Goal: Task Accomplishment & Management: Use online tool/utility

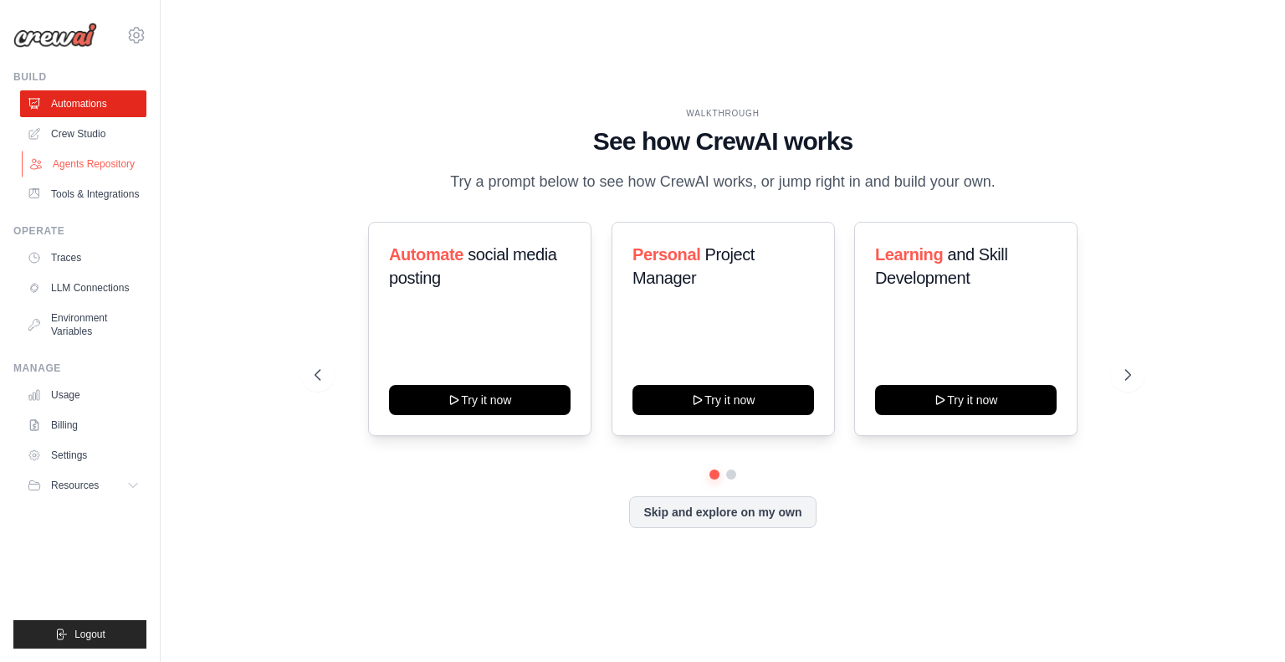
click at [64, 166] on link "Agents Repository" at bounding box center [85, 164] width 126 height 27
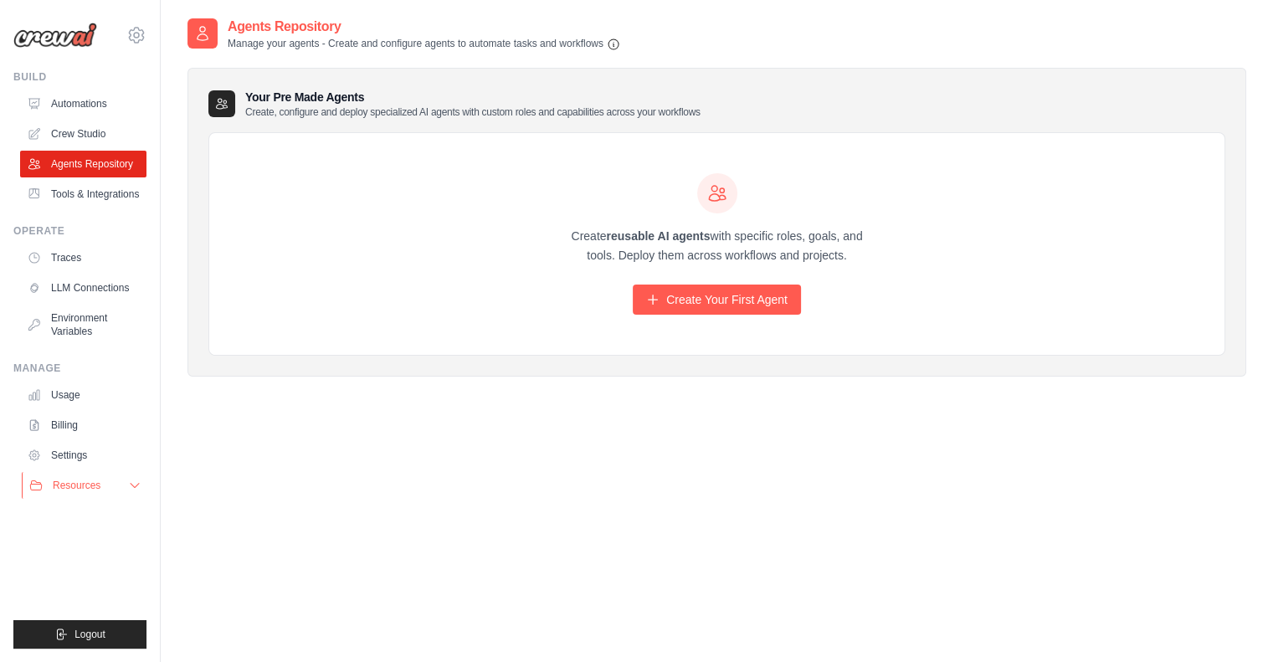
click at [74, 481] on span "Resources" at bounding box center [77, 485] width 48 height 13
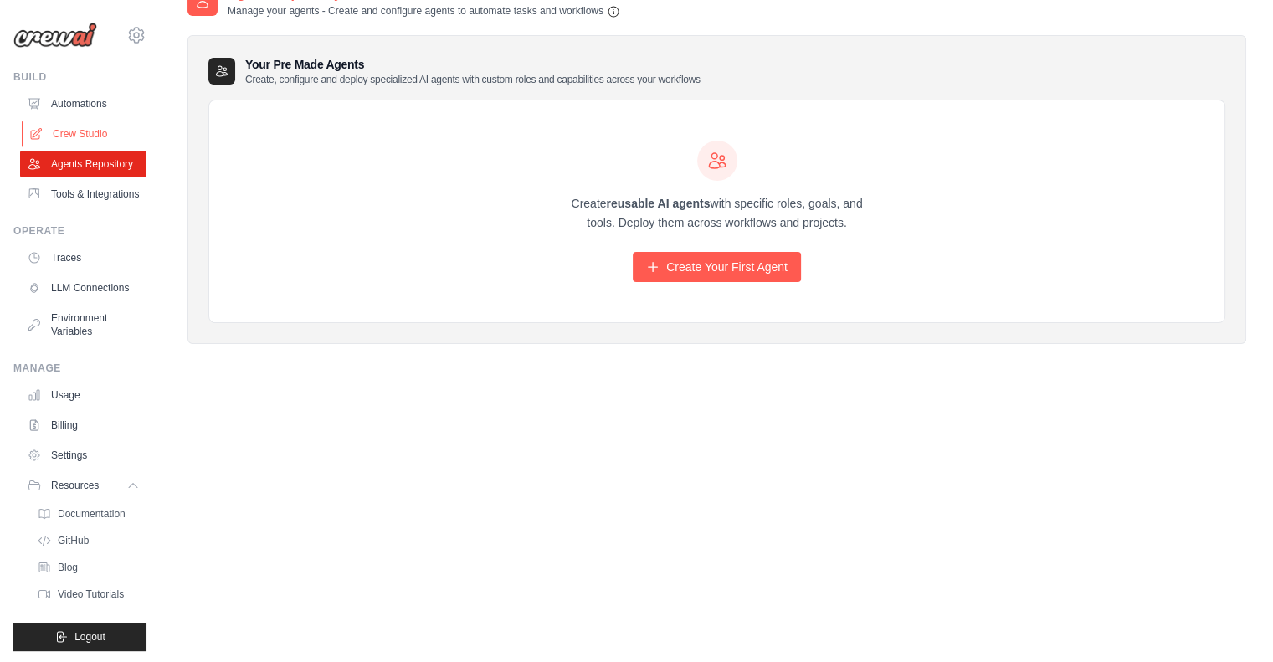
click at [72, 131] on link "Crew Studio" at bounding box center [85, 133] width 126 height 27
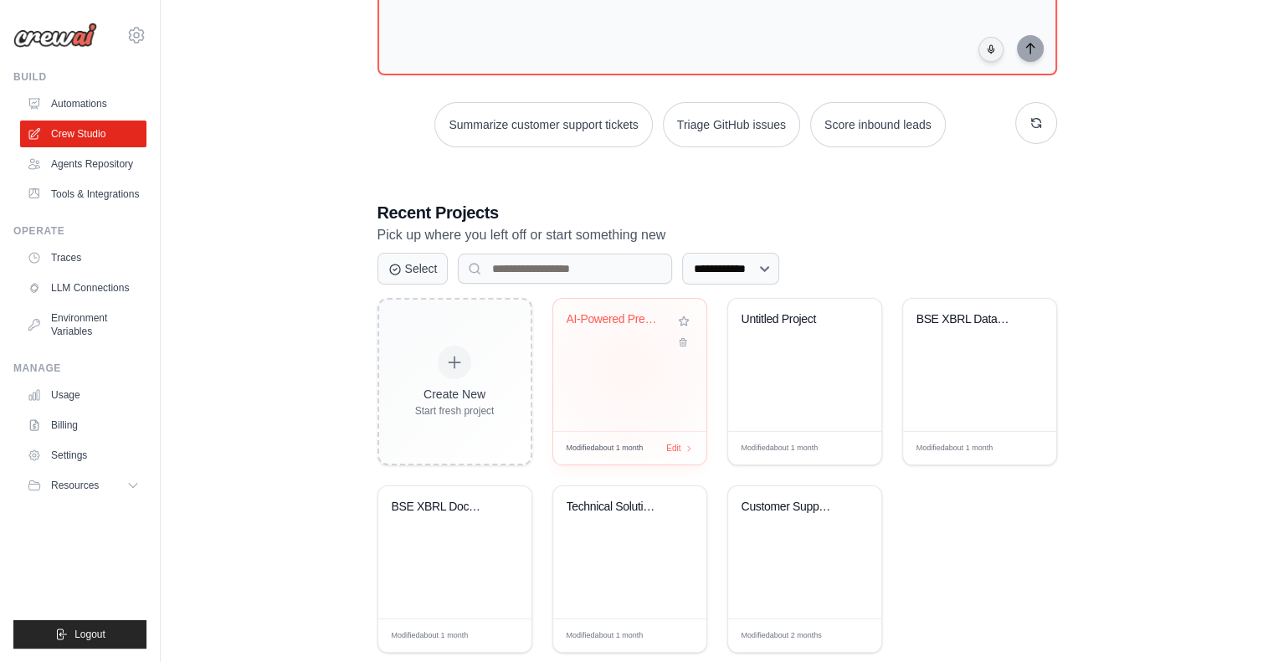
scroll to position [173, 0]
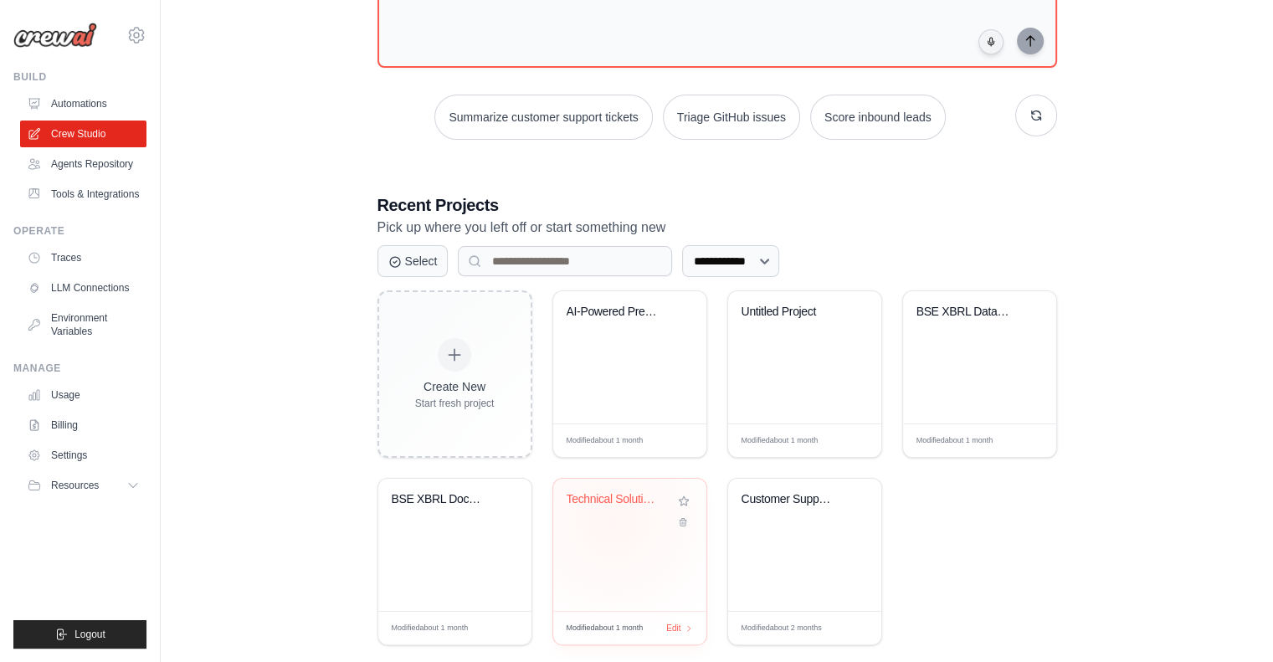
click at [612, 520] on div "Technical Solution Planning & Estim..." at bounding box center [629, 511] width 126 height 38
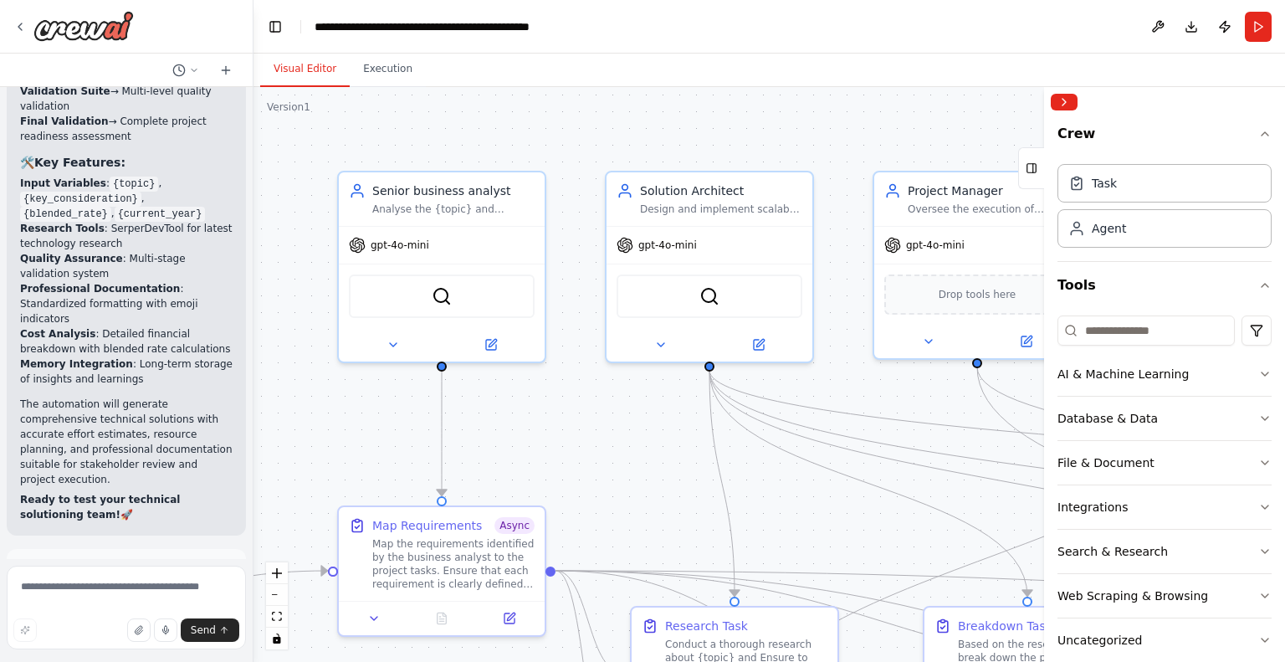
scroll to position [19507, 0]
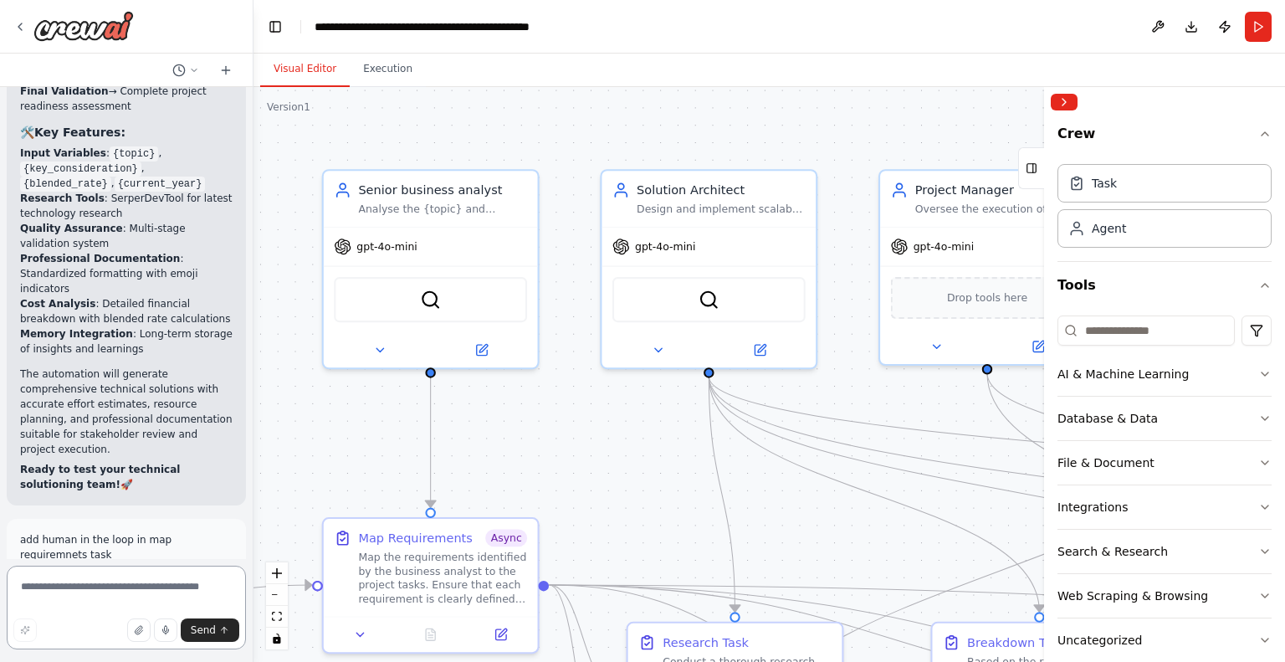
click at [54, 591] on textarea at bounding box center [126, 608] width 239 height 84
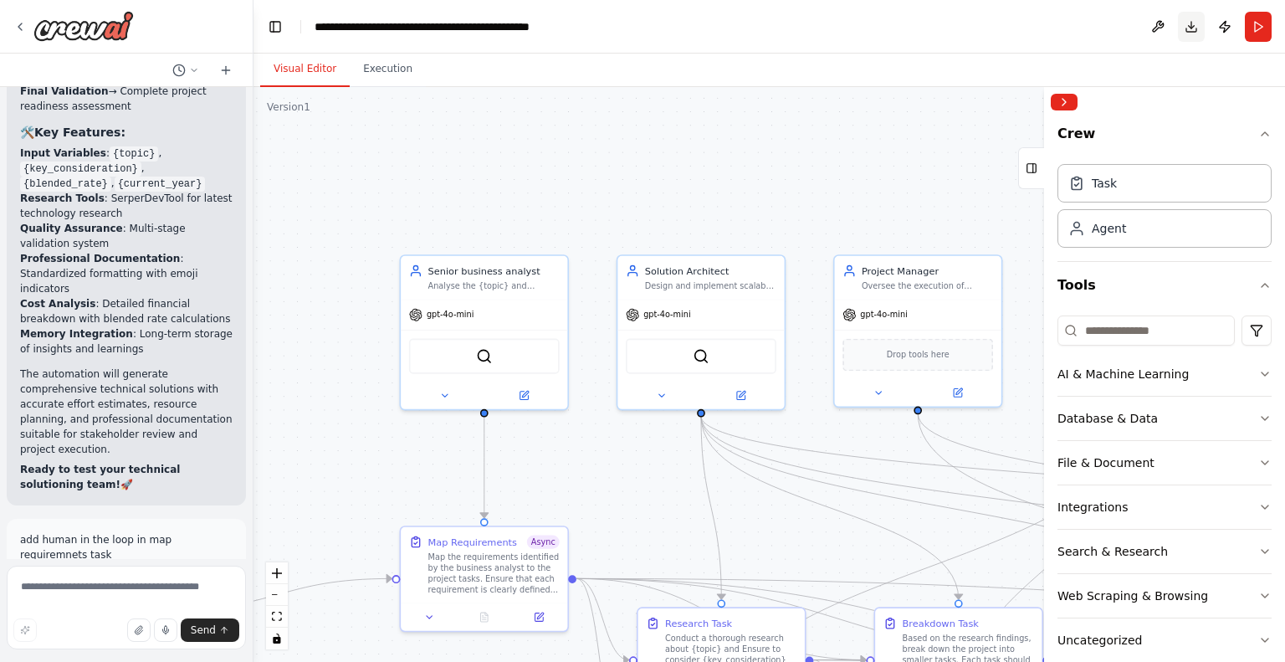
click at [1199, 27] on button "Download" at bounding box center [1191, 27] width 27 height 30
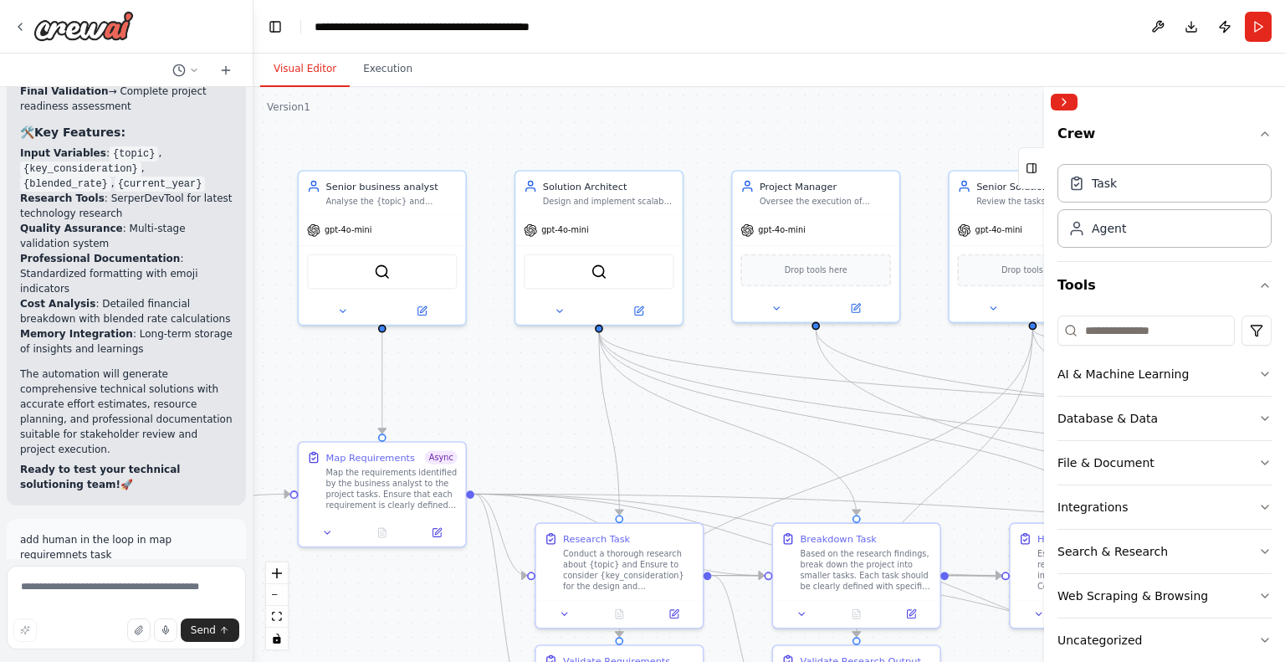
drag, startPoint x: 738, startPoint y: 220, endPoint x: 636, endPoint y: 136, distance: 132.5
click at [636, 136] on div ".deletable-edge-delete-btn { width: 20px; height: 20px; border: 0px solid #ffff…" at bounding box center [770, 374] width 1032 height 575
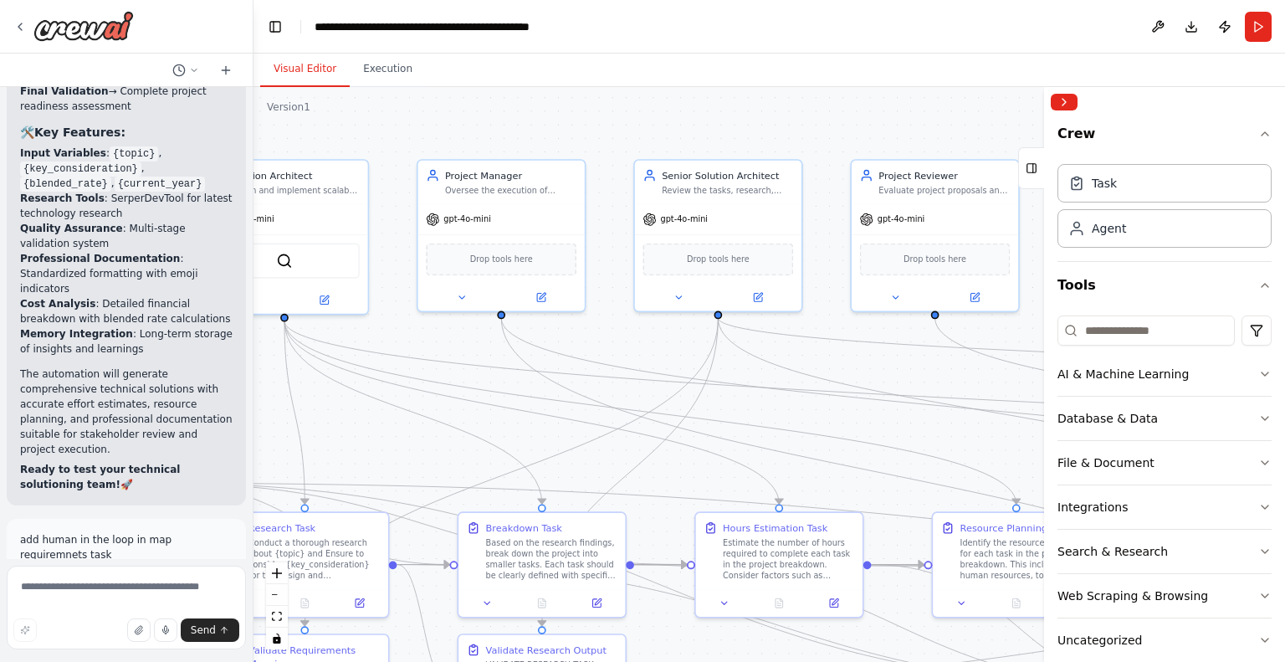
drag, startPoint x: 914, startPoint y: 146, endPoint x: 599, endPoint y: 135, distance: 314.8
click at [599, 135] on div ".deletable-edge-delete-btn { width: 20px; height: 20px; border: 0px solid #ffff…" at bounding box center [770, 374] width 1032 height 575
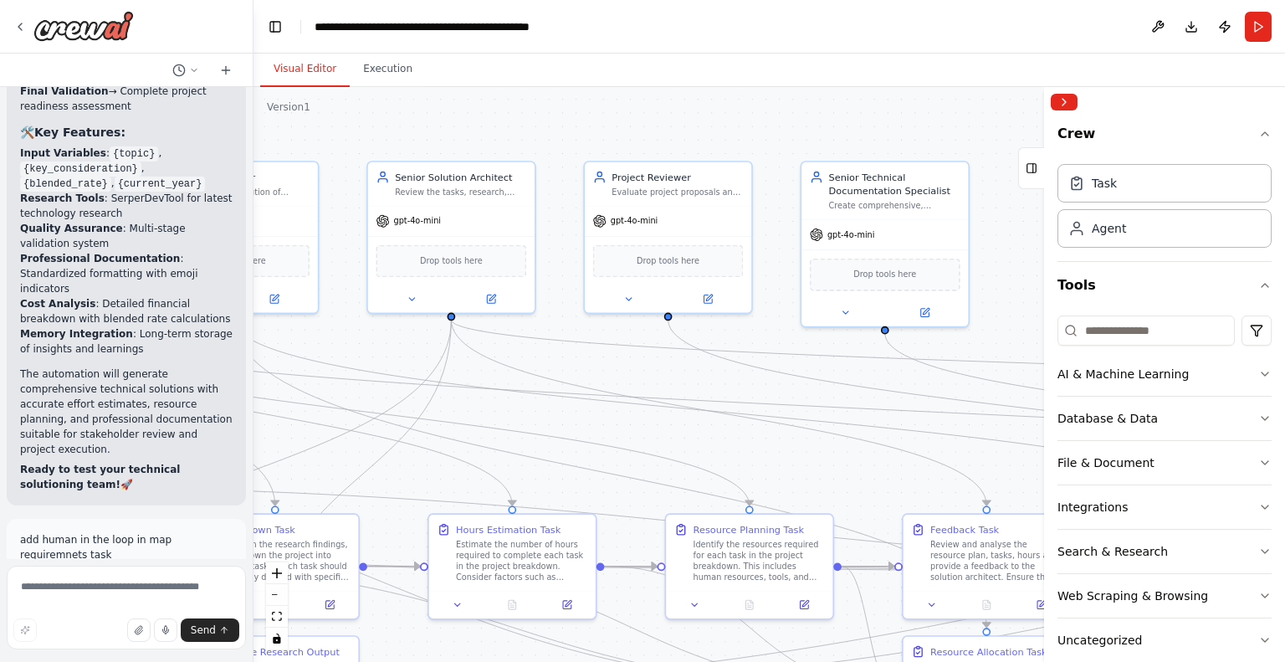
drag, startPoint x: 752, startPoint y: 120, endPoint x: 485, endPoint y: 121, distance: 266.9
click at [485, 121] on div ".deletable-edge-delete-btn { width: 20px; height: 20px; border: 0px solid #ffff…" at bounding box center [770, 374] width 1032 height 575
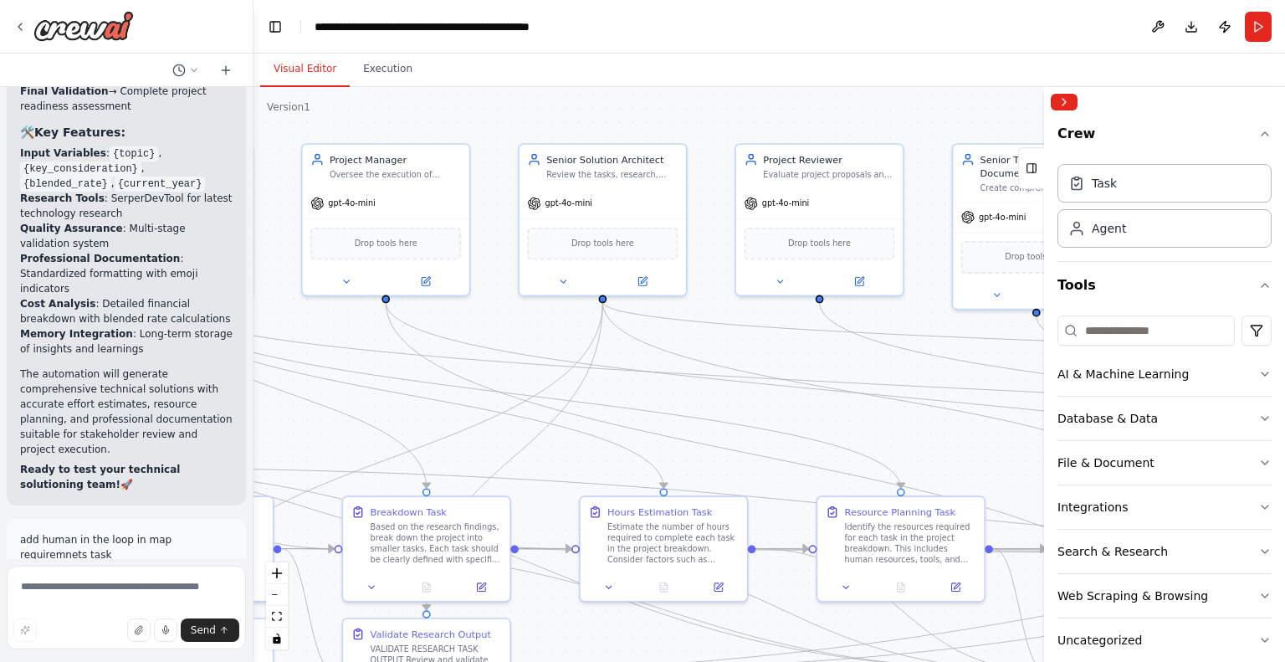
drag, startPoint x: 694, startPoint y: 127, endPoint x: 879, endPoint y: 103, distance: 185.7
click at [879, 103] on div ".deletable-edge-delete-btn { width: 20px; height: 20px; border: 0px solid #ffff…" at bounding box center [770, 374] width 1032 height 575
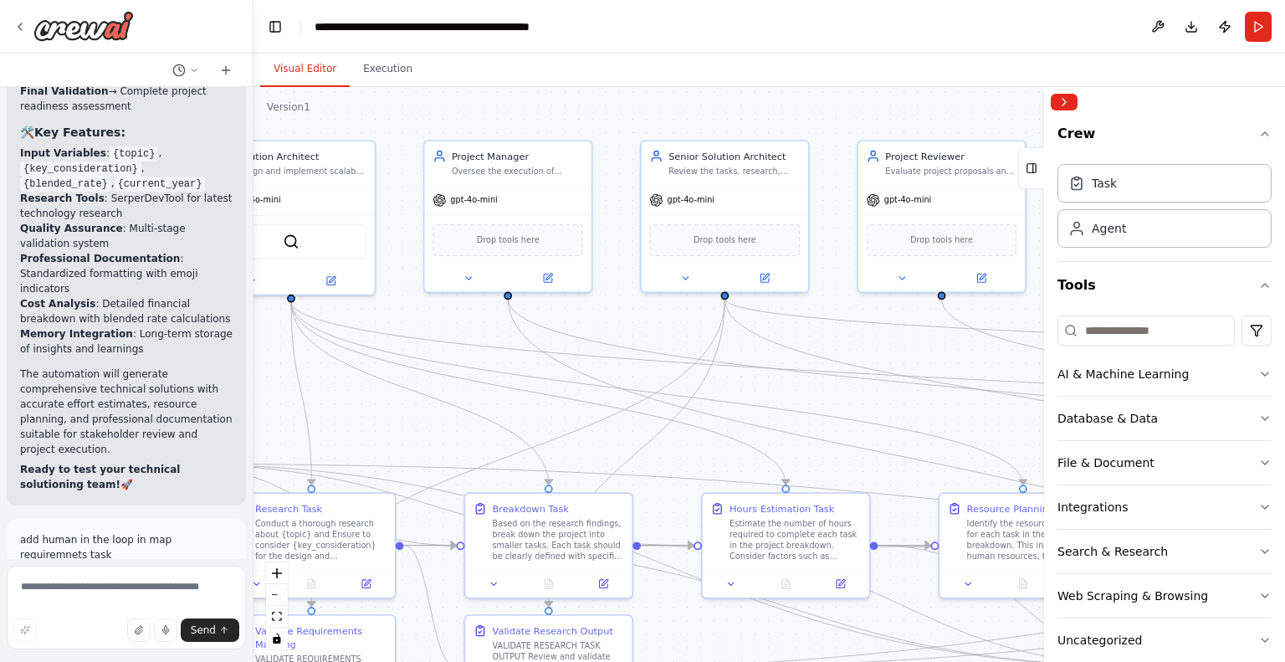
drag, startPoint x: 625, startPoint y: 106, endPoint x: 746, endPoint y: 108, distance: 121.3
click at [746, 108] on div ".deletable-edge-delete-btn { width: 20px; height: 20px; border: 0px solid #ffff…" at bounding box center [770, 374] width 1032 height 575
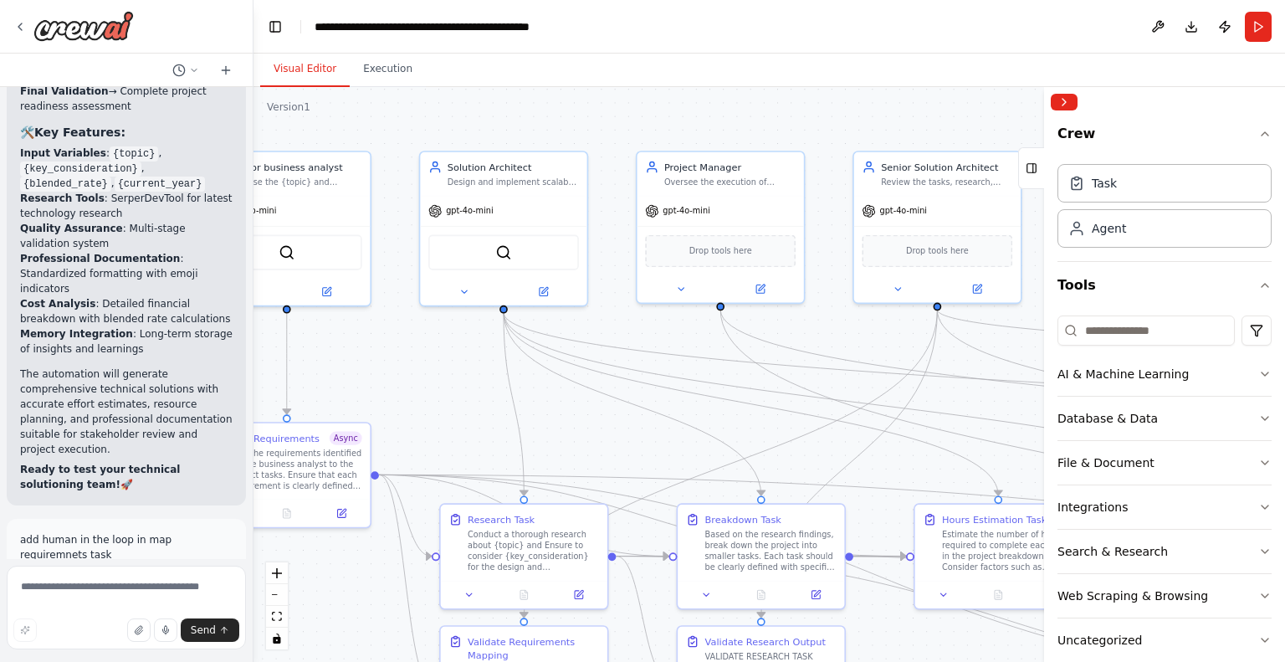
drag, startPoint x: 603, startPoint y: 111, endPoint x: 815, endPoint y: 120, distance: 211.9
click at [815, 120] on div ".deletable-edge-delete-btn { width: 20px; height: 20px; border: 0px solid #ffff…" at bounding box center [770, 374] width 1032 height 575
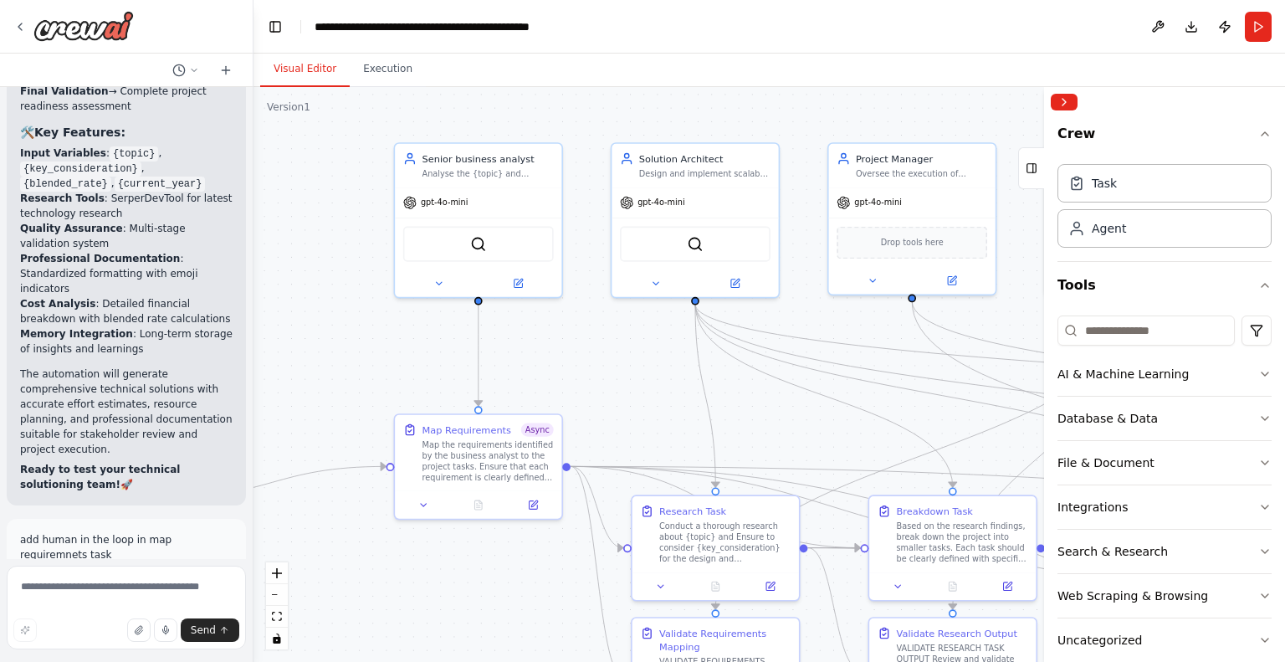
drag, startPoint x: 594, startPoint y: 110, endPoint x: 779, endPoint y: 105, distance: 185.0
click at [779, 105] on div ".deletable-edge-delete-btn { width: 20px; height: 20px; border: 0px solid #ffff…" at bounding box center [770, 374] width 1032 height 575
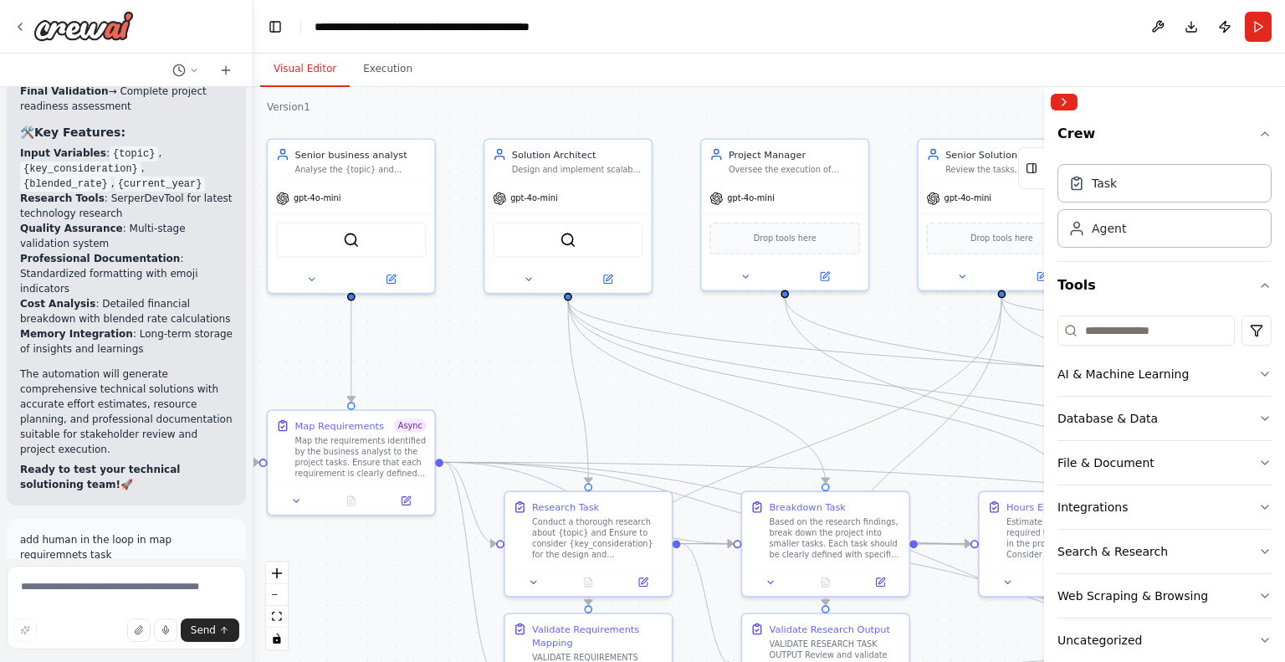
drag, startPoint x: 668, startPoint y: 108, endPoint x: 575, endPoint y: 94, distance: 94.0
click at [575, 94] on div ".deletable-edge-delete-btn { width: 20px; height: 20px; border: 0px solid #ffff…" at bounding box center [770, 374] width 1032 height 575
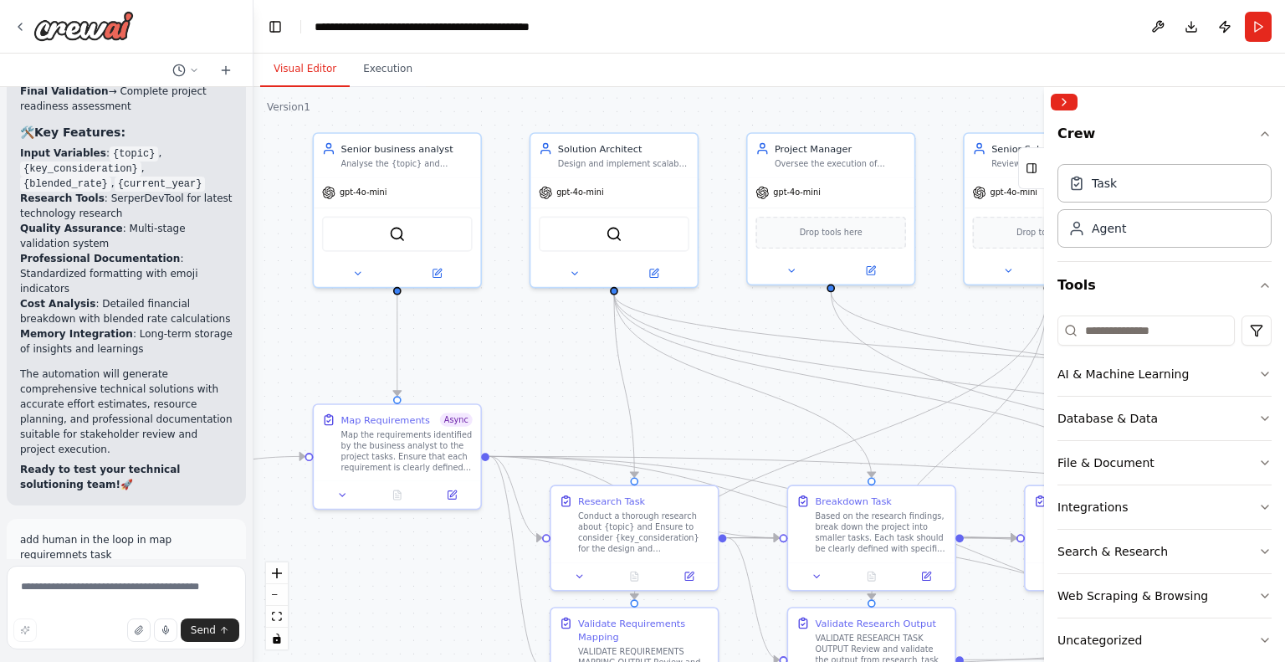
drag, startPoint x: 645, startPoint y: 412, endPoint x: 720, endPoint y: 412, distance: 75.3
click at [720, 412] on div ".deletable-edge-delete-btn { width: 20px; height: 20px; border: 0px solid #ffff…" at bounding box center [770, 374] width 1032 height 575
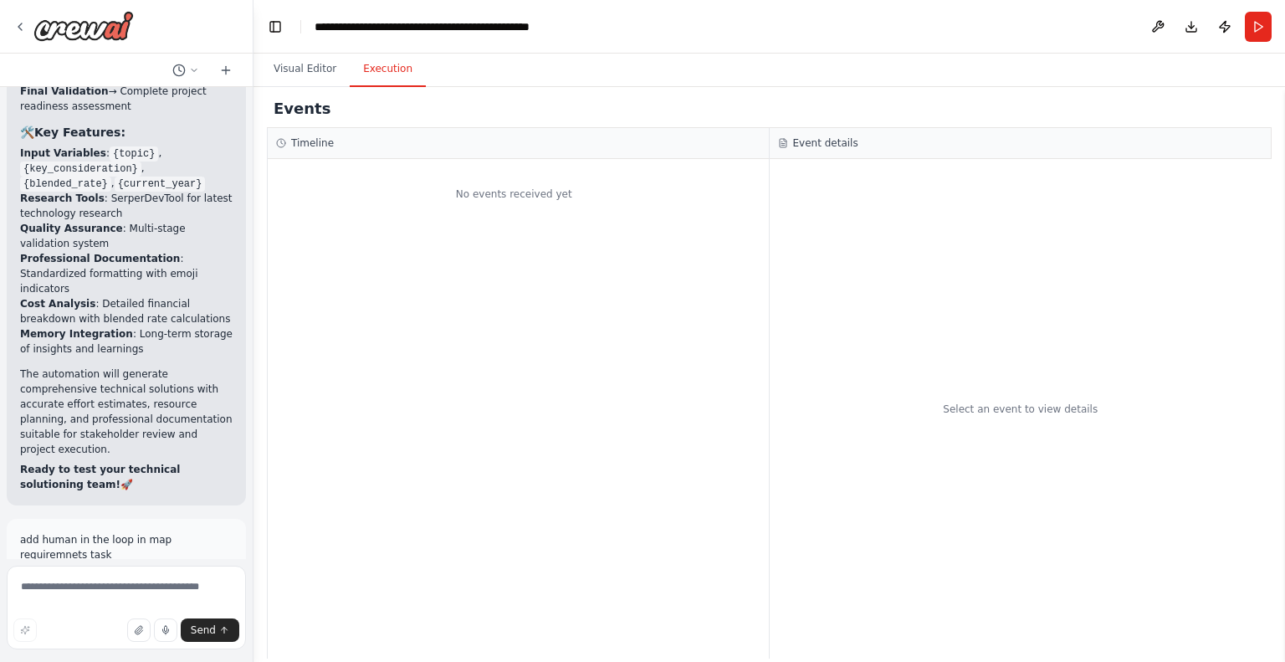
click at [357, 69] on button "Execution" at bounding box center [388, 69] width 76 height 35
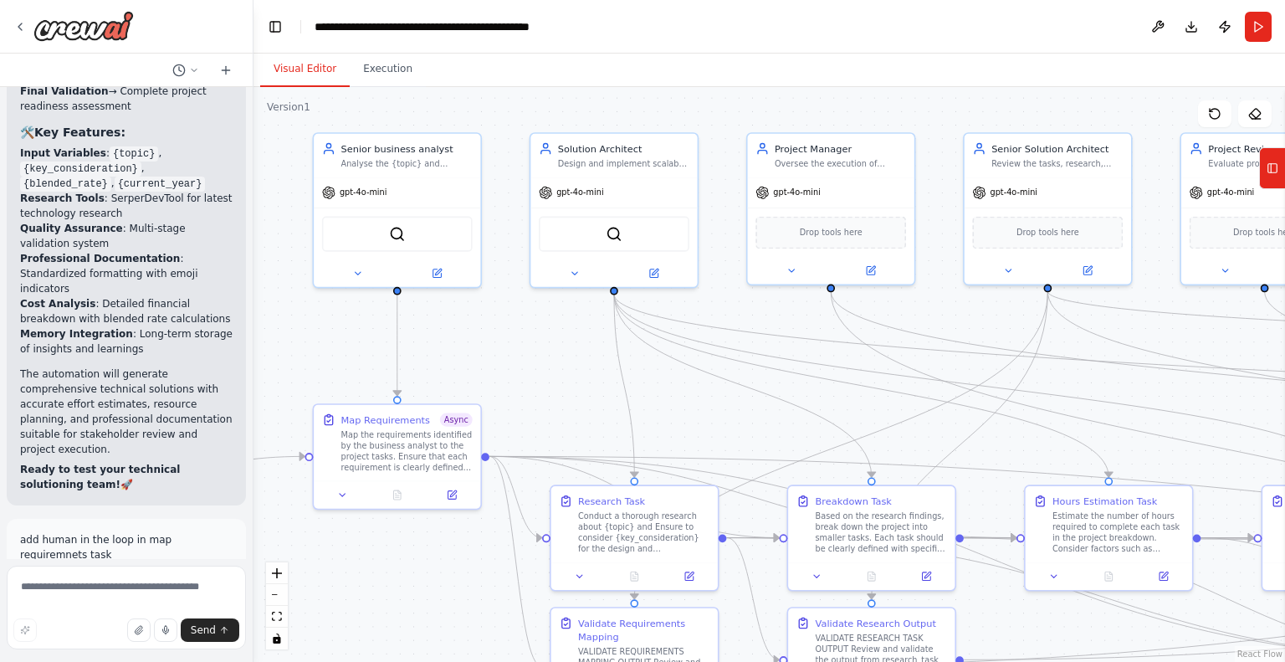
click at [306, 68] on button "Visual Editor" at bounding box center [305, 69] width 90 height 35
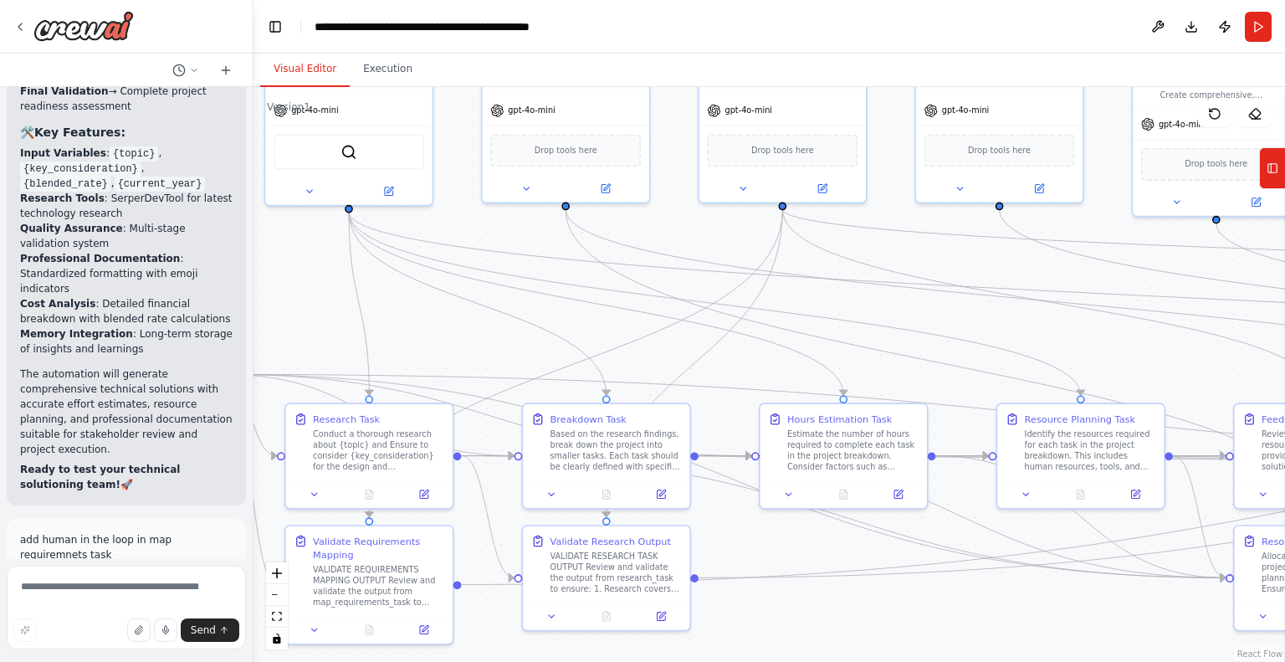
drag, startPoint x: 726, startPoint y: 405, endPoint x: 457, endPoint y: 321, distance: 282.1
click at [457, 321] on div ".deletable-edge-delete-btn { width: 20px; height: 20px; border: 0px solid #ffff…" at bounding box center [770, 374] width 1032 height 575
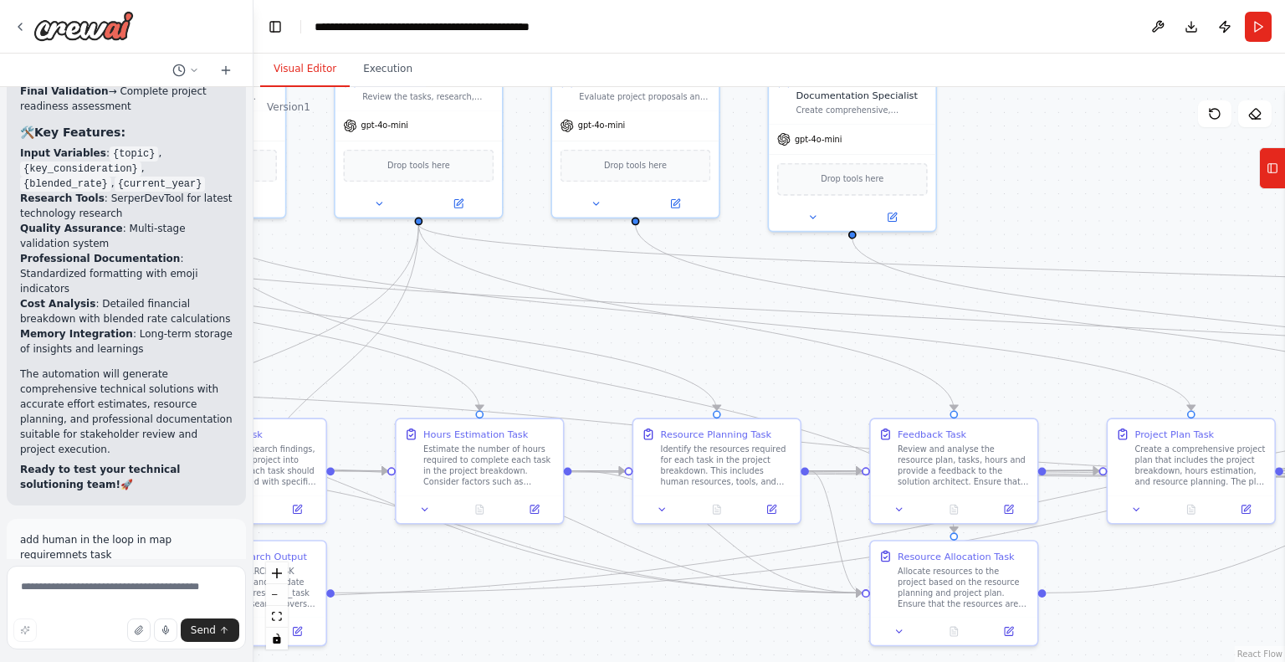
drag, startPoint x: 900, startPoint y: 304, endPoint x: 541, endPoint y: 320, distance: 360.2
click at [541, 320] on div ".deletable-edge-delete-btn { width: 20px; height: 20px; border: 0px solid #ffff…" at bounding box center [770, 374] width 1032 height 575
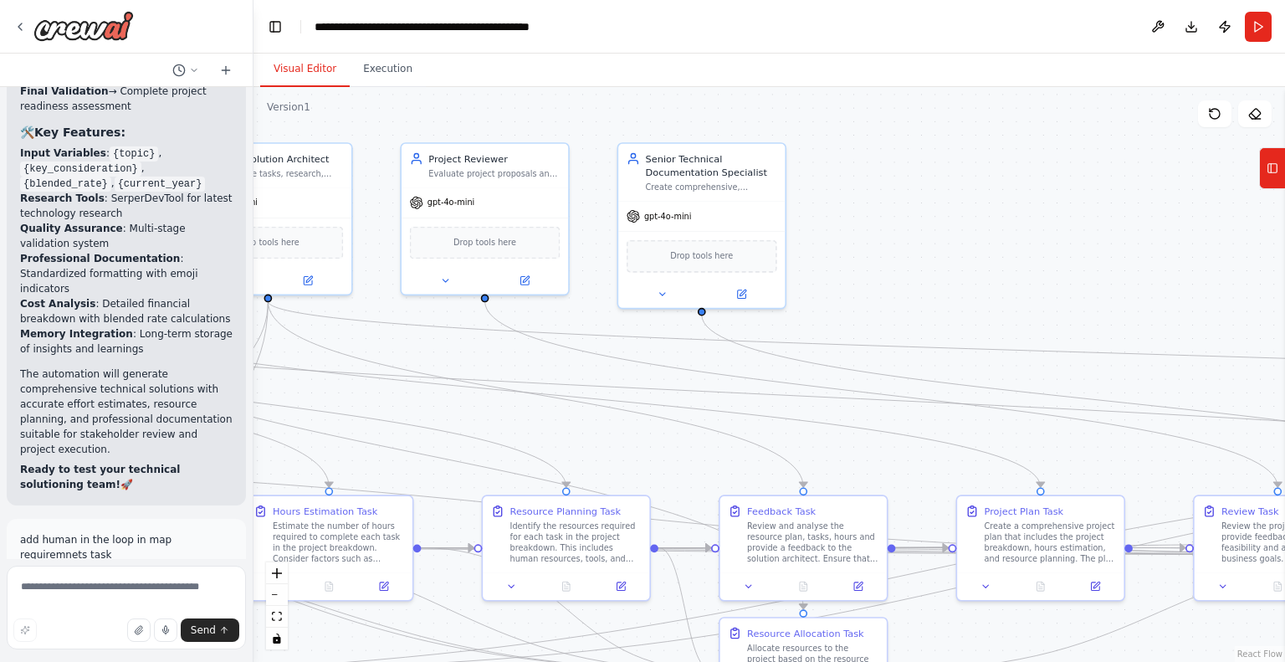
drag, startPoint x: 1048, startPoint y: 173, endPoint x: 897, endPoint y: 250, distance: 169.1
click at [897, 250] on div ".deletable-edge-delete-btn { width: 20px; height: 20px; border: 0px solid #ffff…" at bounding box center [770, 374] width 1032 height 575
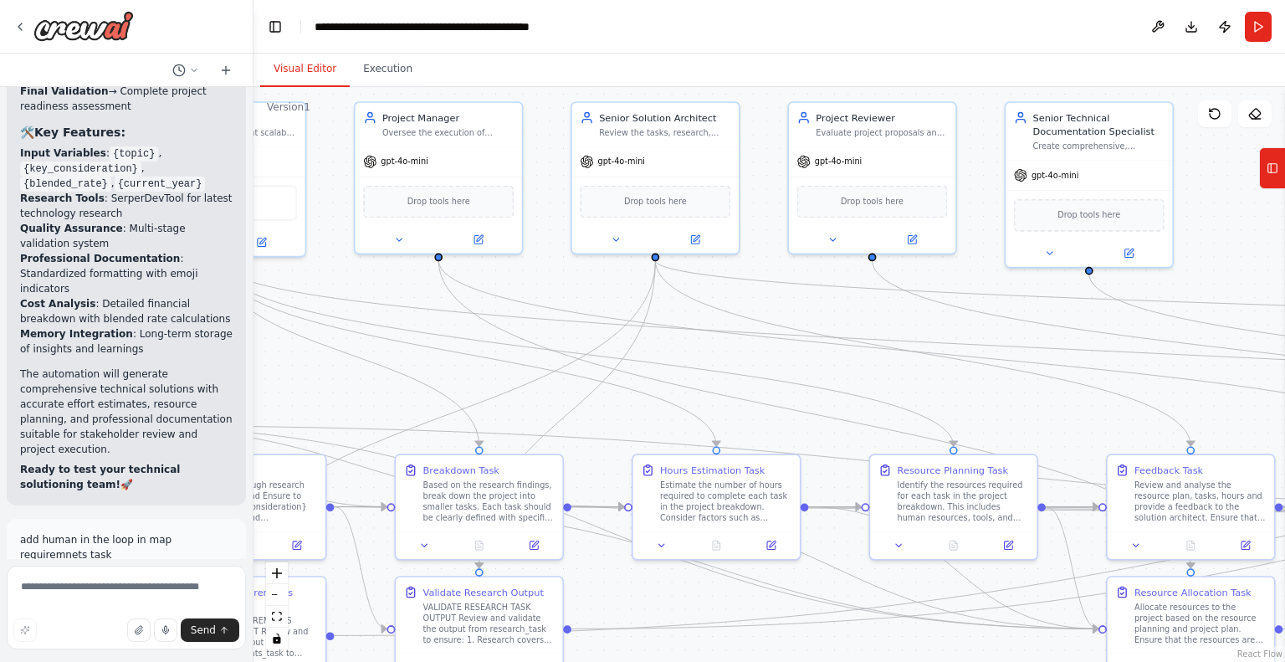
drag, startPoint x: 897, startPoint y: 250, endPoint x: 1284, endPoint y: 210, distance: 389.5
click at [1284, 210] on div "Technical Soultioning team with belwo agents and tasks. business_analyst: role:…" at bounding box center [642, 331] width 1285 height 662
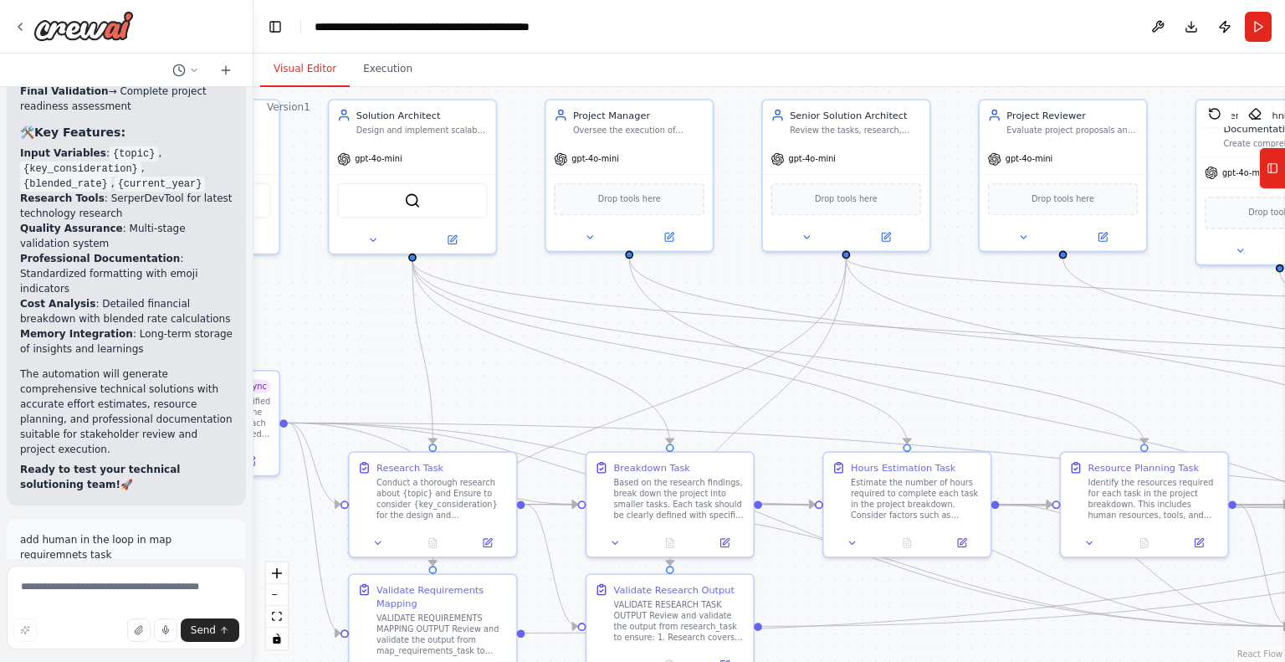
drag, startPoint x: 799, startPoint y: 314, endPoint x: 991, endPoint y: 310, distance: 192.5
click at [991, 310] on div ".deletable-edge-delete-btn { width: 20px; height: 20px; border: 0px solid #ffff…" at bounding box center [770, 374] width 1032 height 575
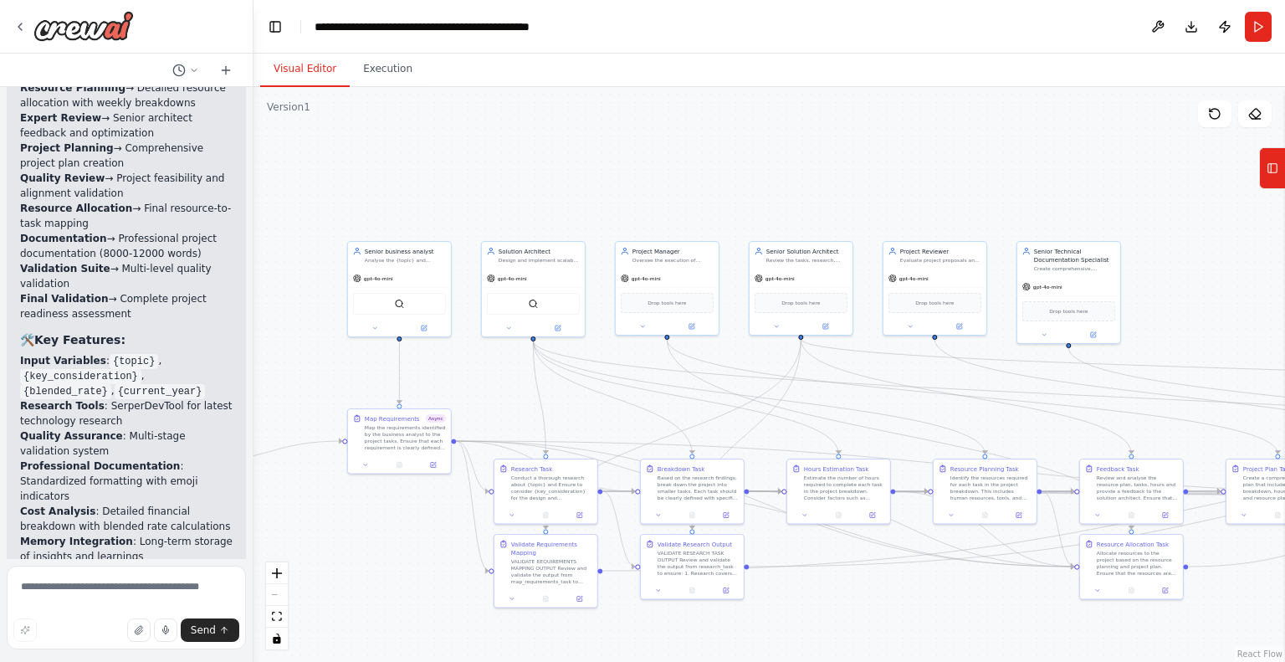
scroll to position [19547, 0]
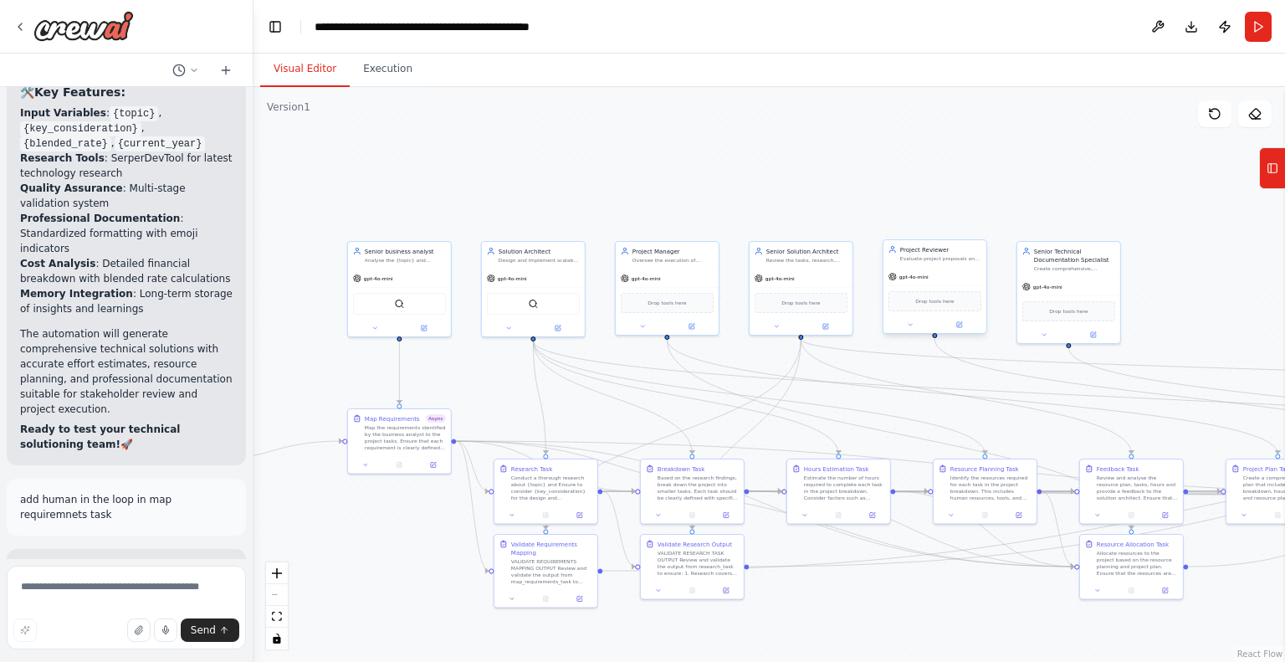
click at [910, 306] on div "Drop tools here" at bounding box center [935, 301] width 93 height 20
click at [929, 296] on div "Drop tools here" at bounding box center [935, 301] width 93 height 20
click at [923, 310] on div "Drop tools here" at bounding box center [935, 301] width 93 height 20
click at [961, 325] on icon at bounding box center [959, 324] width 5 height 5
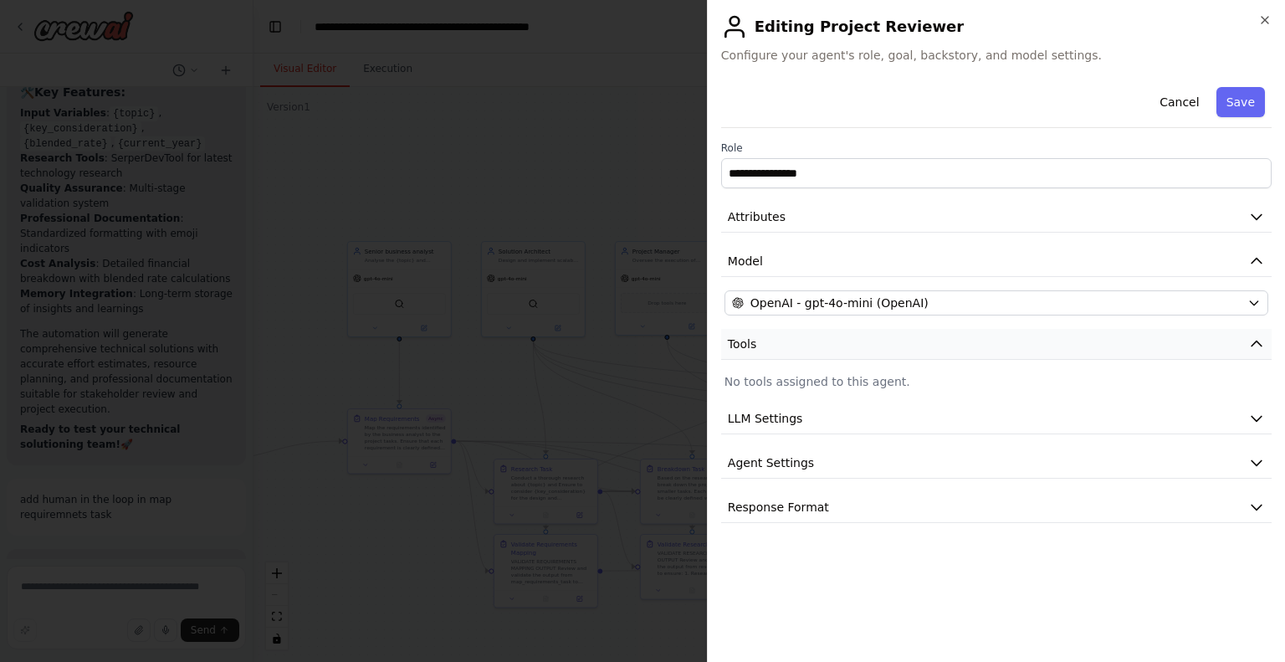
click at [773, 344] on button "Tools" at bounding box center [996, 344] width 551 height 31
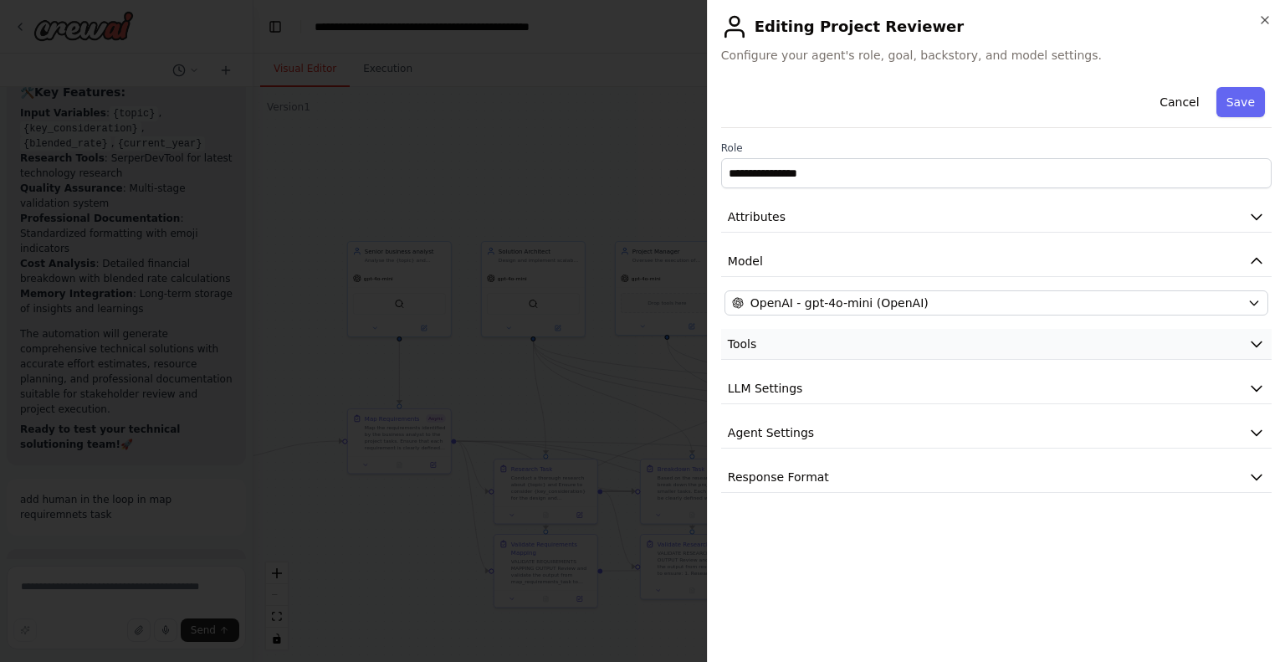
click at [773, 350] on button "Tools" at bounding box center [996, 344] width 551 height 31
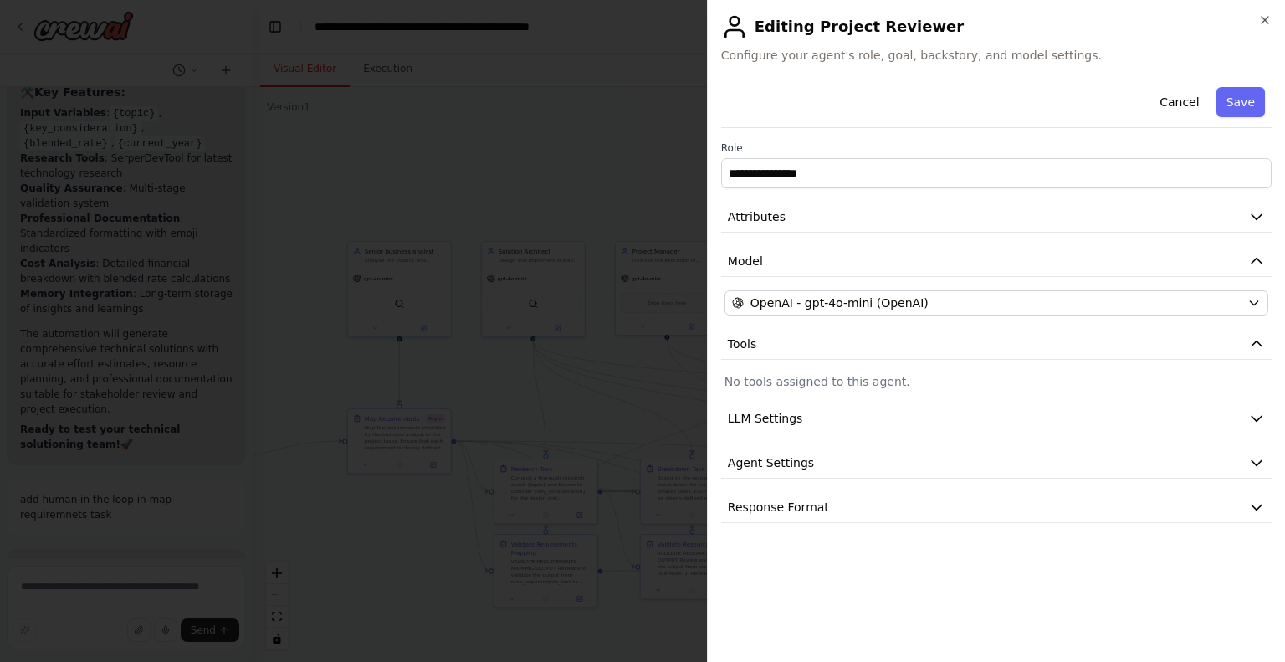
click at [805, 382] on p "No tools assigned to this agent." at bounding box center [997, 381] width 544 height 17
click at [977, 402] on div "**********" at bounding box center [996, 301] width 551 height 443
click at [894, 421] on button "LLM Settings" at bounding box center [996, 418] width 551 height 31
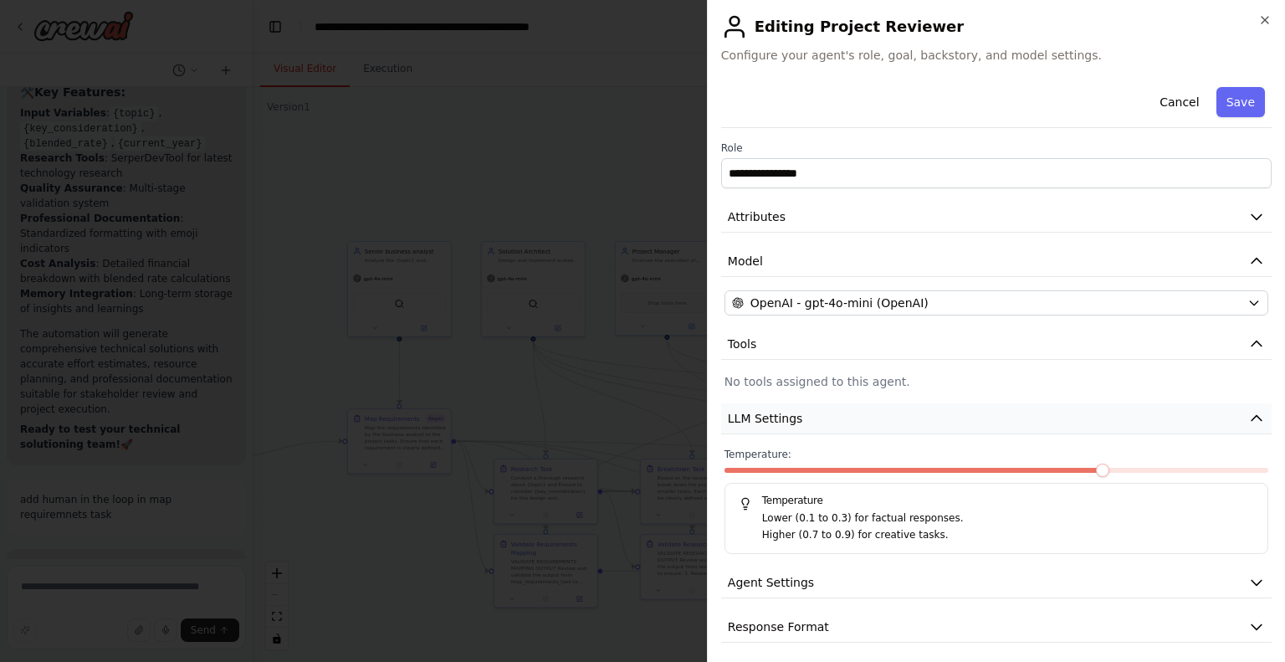
click at [894, 421] on button "LLM Settings" at bounding box center [996, 418] width 551 height 31
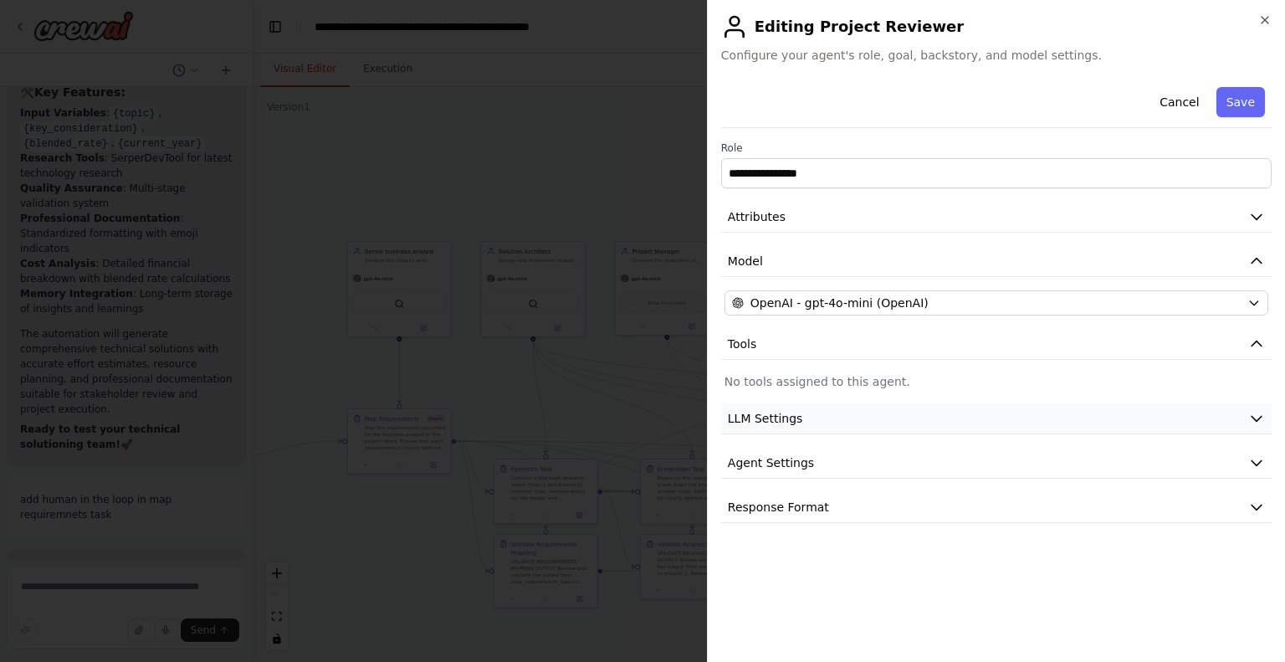
click at [894, 421] on button "LLM Settings" at bounding box center [996, 418] width 551 height 31
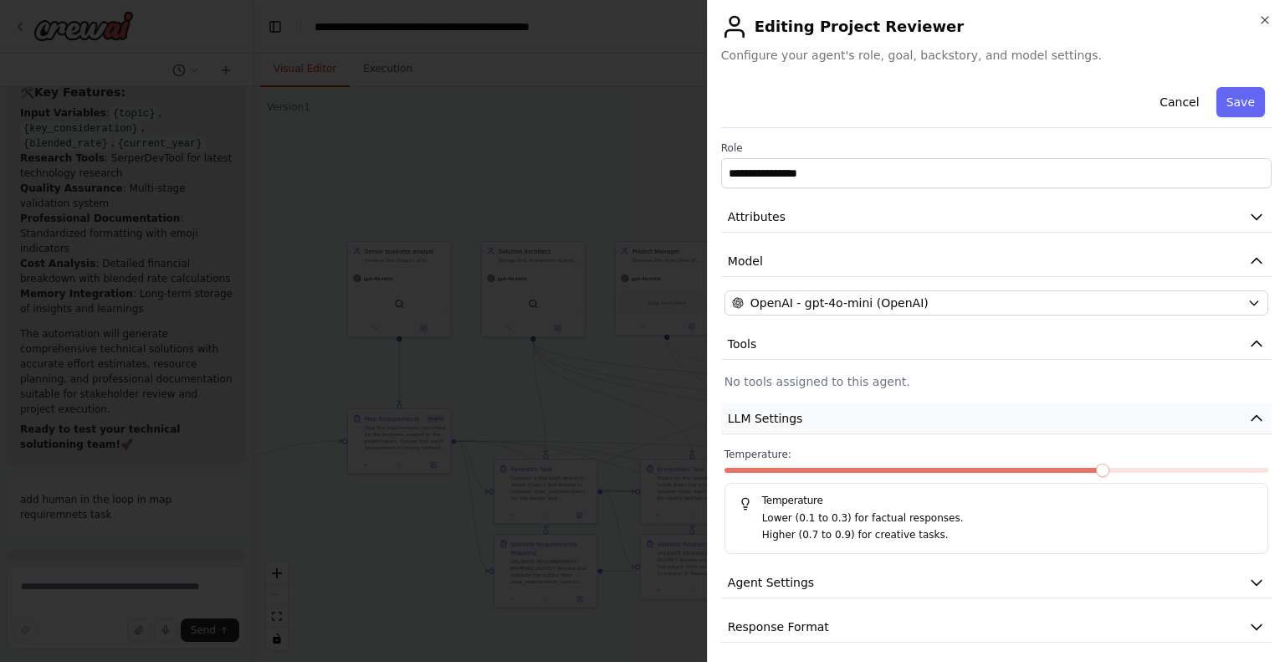
click at [894, 421] on button "LLM Settings" at bounding box center [996, 418] width 551 height 31
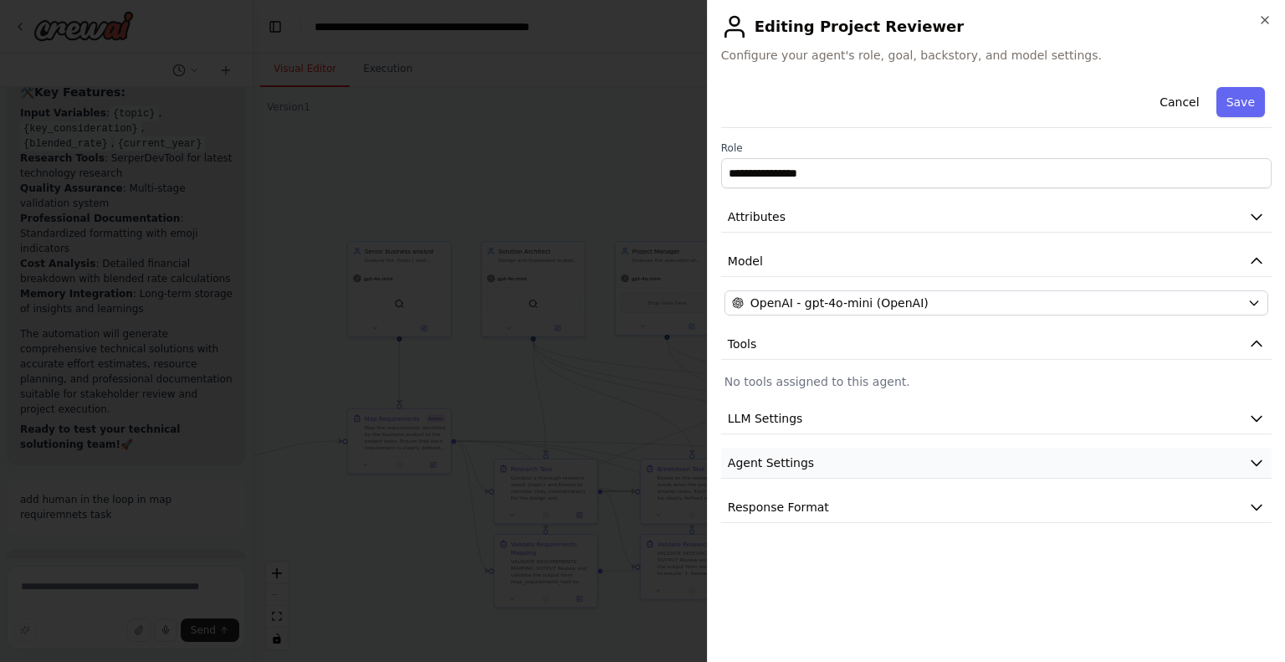
click at [800, 470] on button "Agent Settings" at bounding box center [996, 463] width 551 height 31
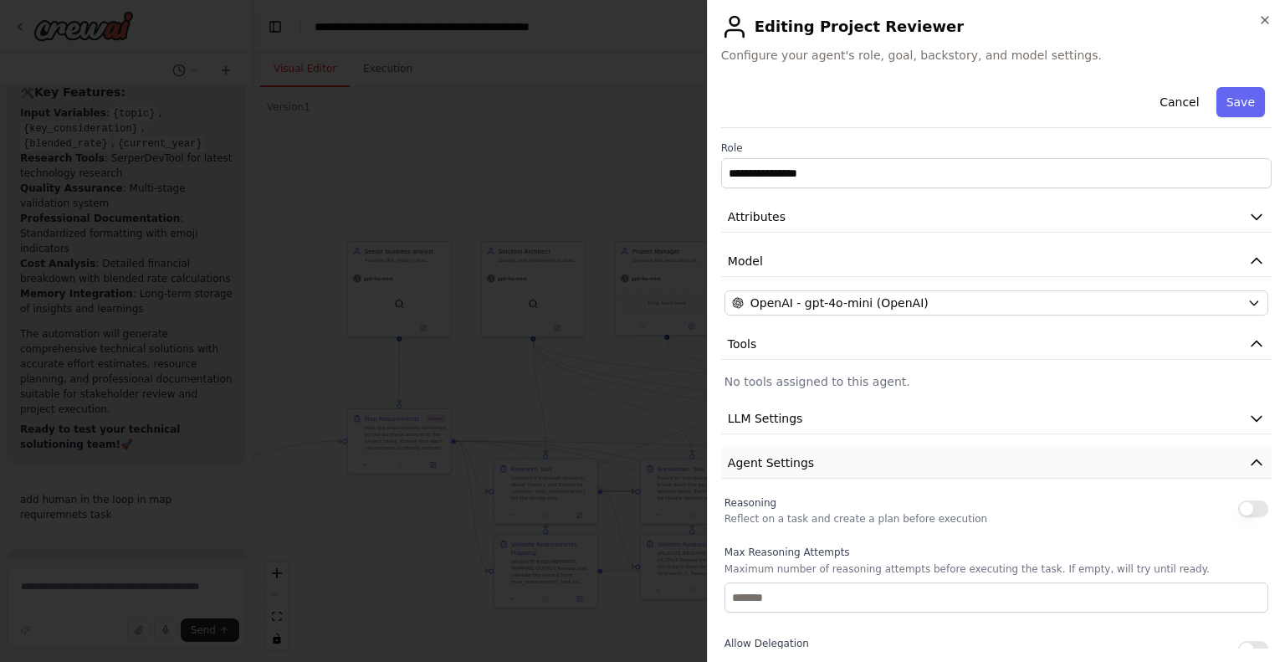
click at [800, 470] on button "Agent Settings" at bounding box center [996, 463] width 551 height 31
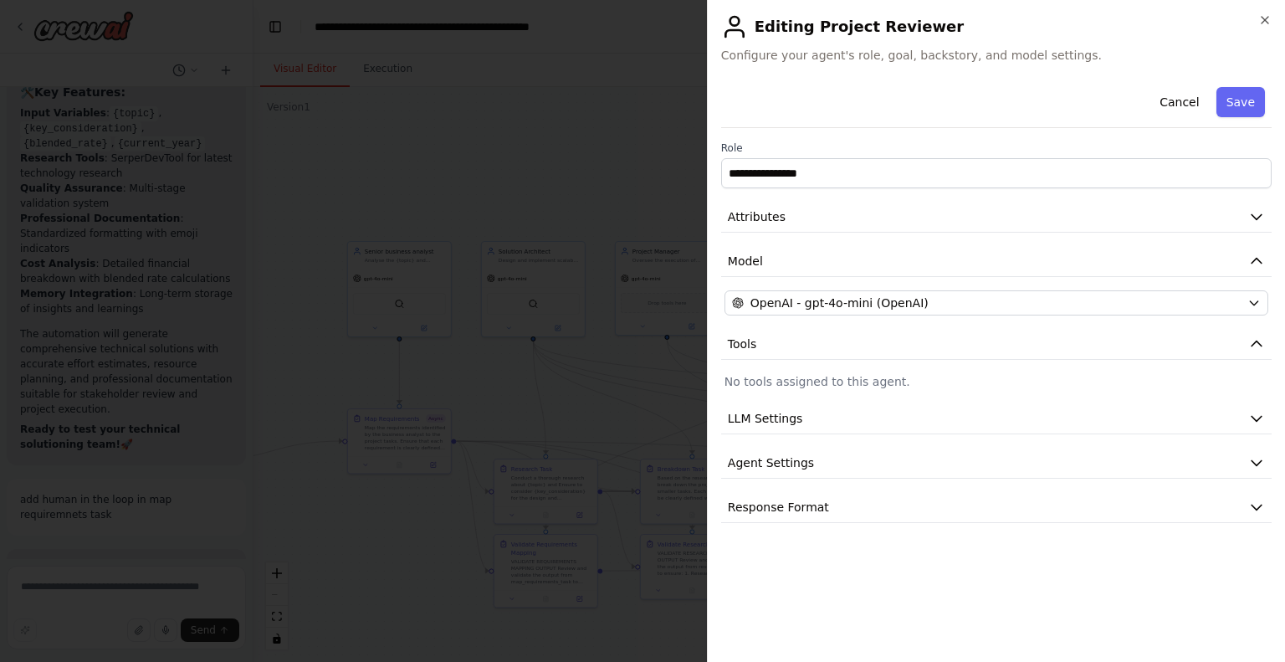
click at [1254, 27] on h2 "Editing Project Reviewer" at bounding box center [996, 26] width 551 height 27
click at [1263, 23] on icon "button" at bounding box center [1264, 19] width 13 height 13
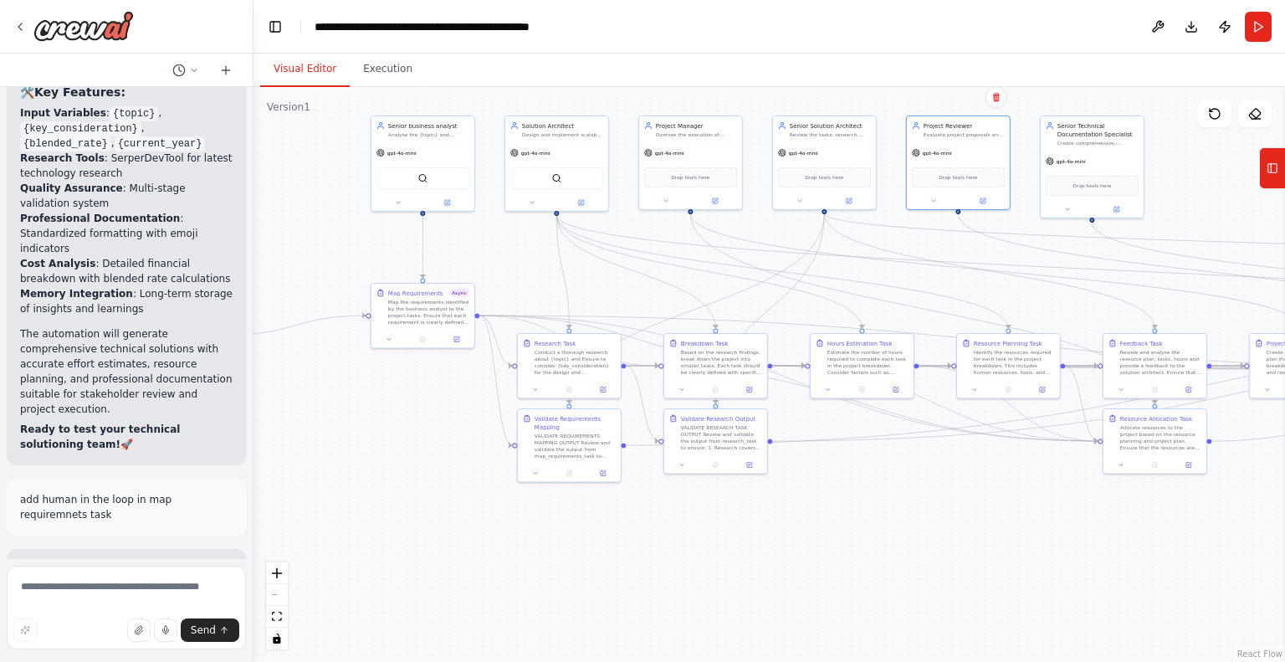
drag, startPoint x: 730, startPoint y: 313, endPoint x: 753, endPoint y: 187, distance: 127.7
click at [753, 187] on div ".deletable-edge-delete-btn { width: 20px; height: 20px; border: 0px solid #ffff…" at bounding box center [770, 374] width 1032 height 575
click at [451, 199] on button at bounding box center [447, 201] width 48 height 10
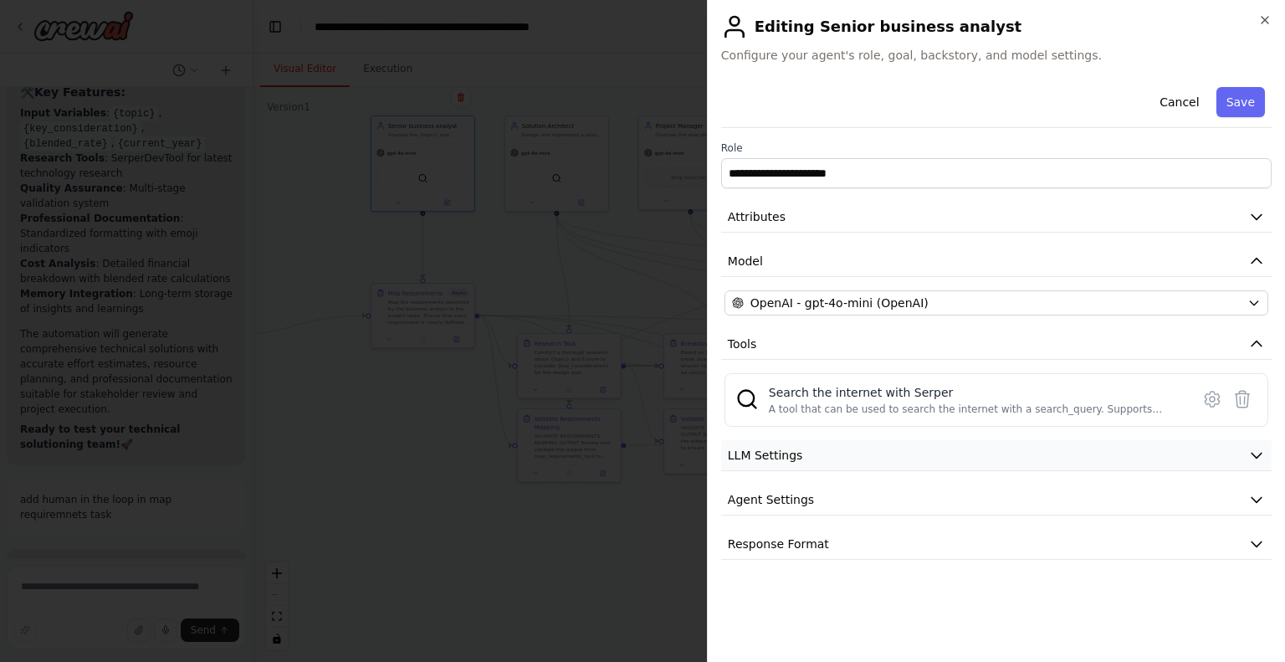
click at [782, 453] on span "LLM Settings" at bounding box center [765, 455] width 75 height 17
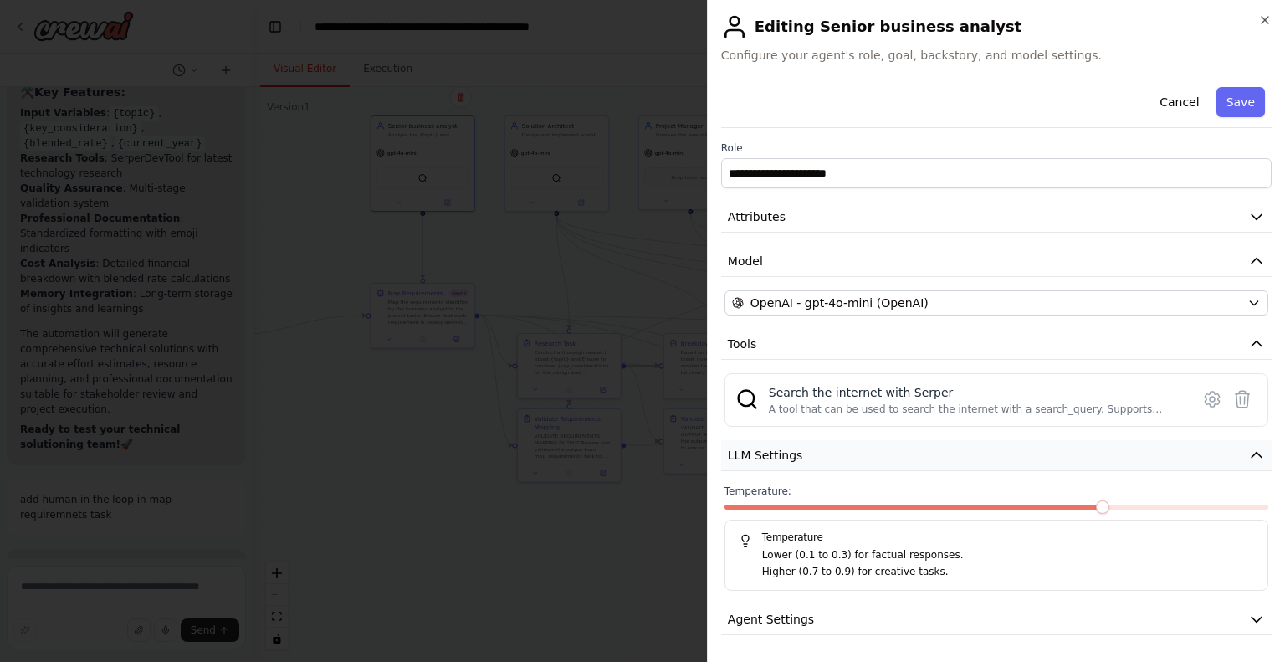
scroll to position [42, 0]
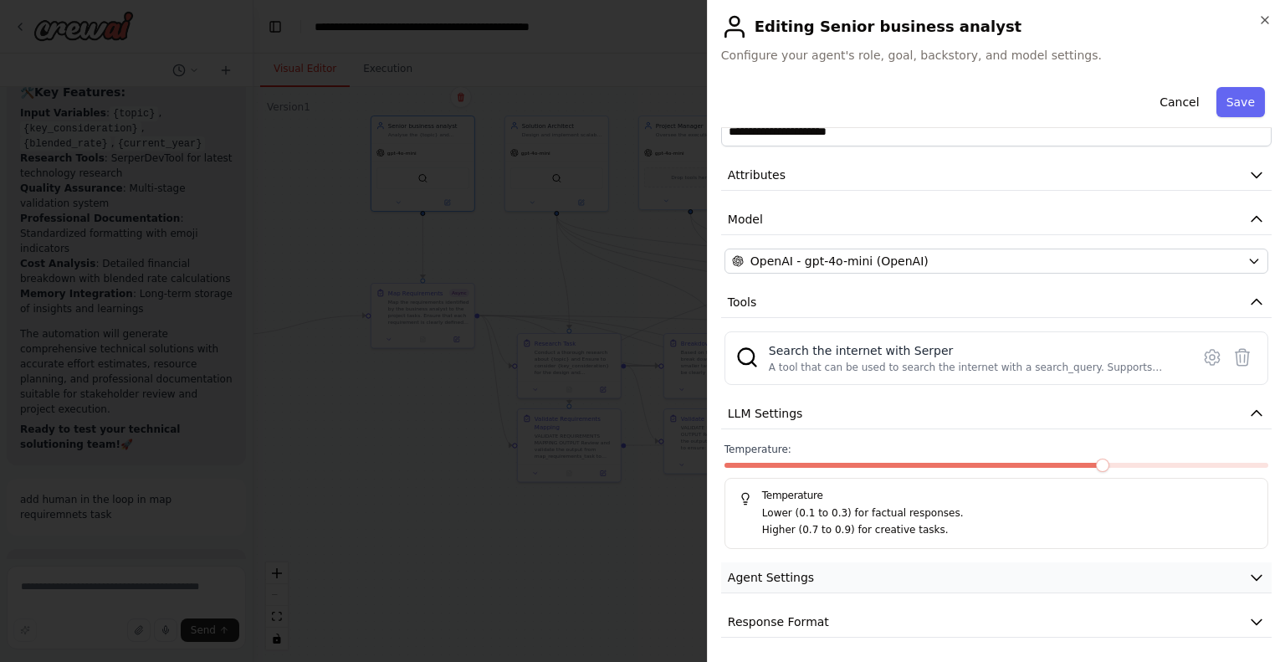
click at [798, 578] on span "Agent Settings" at bounding box center [771, 577] width 86 height 17
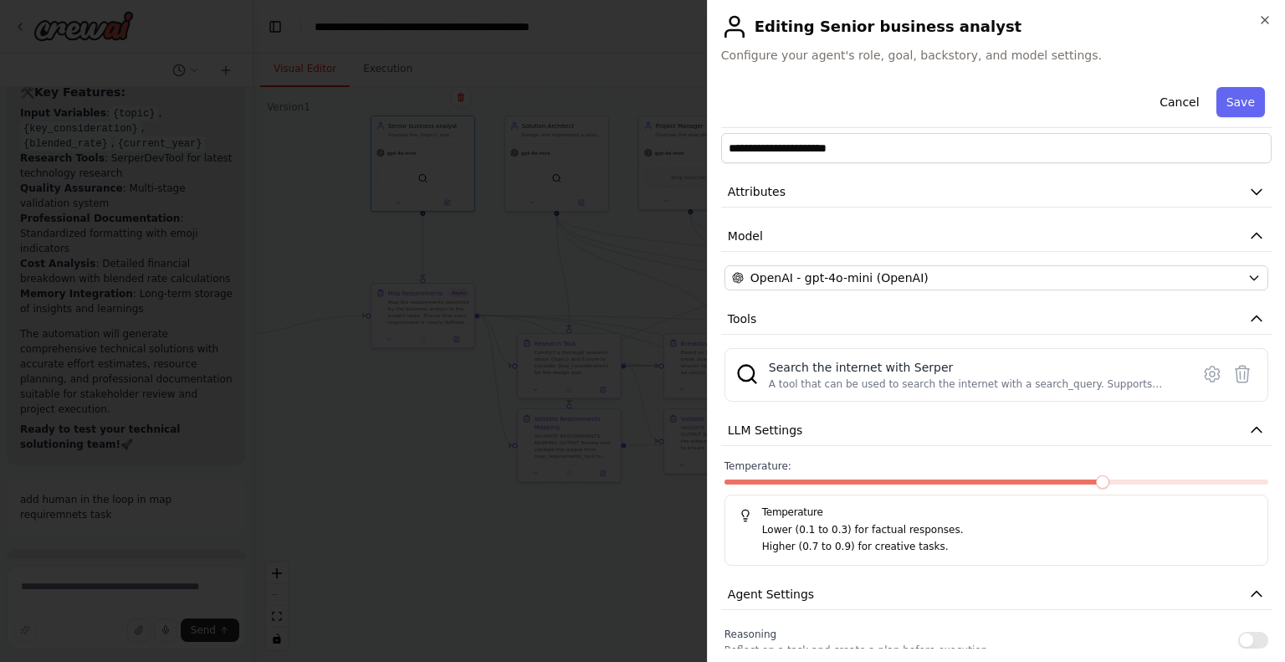
scroll to position [0, 0]
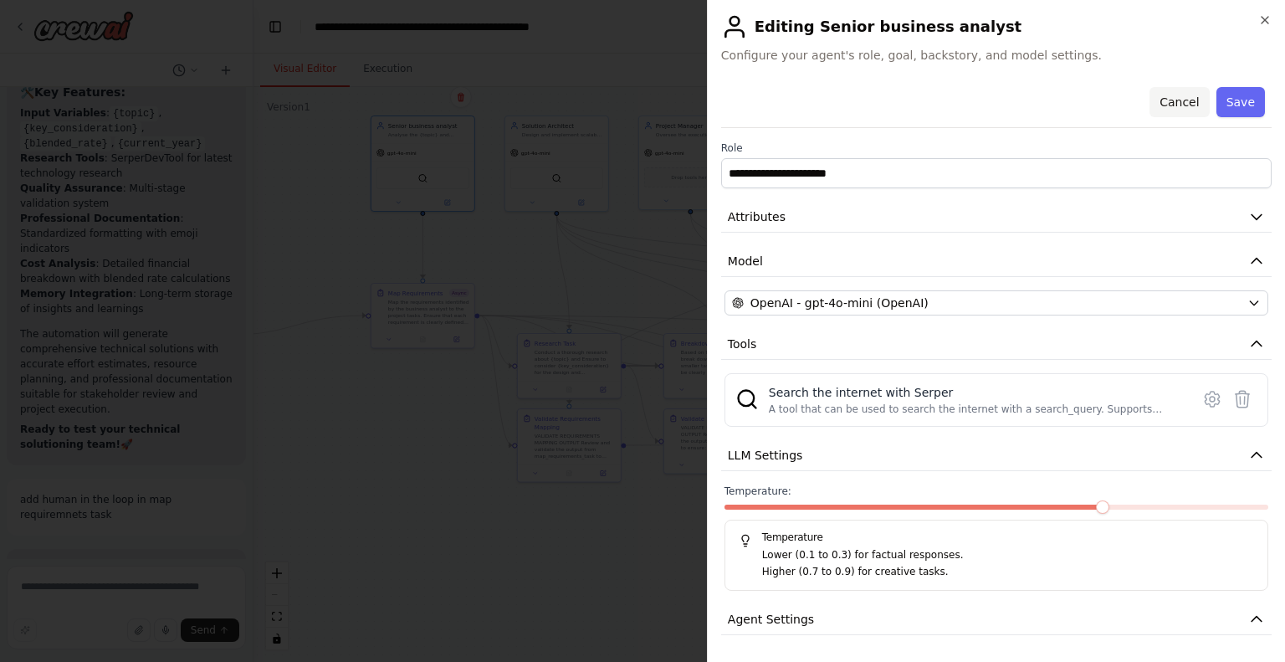
click at [1155, 104] on button "Cancel" at bounding box center [1179, 102] width 59 height 30
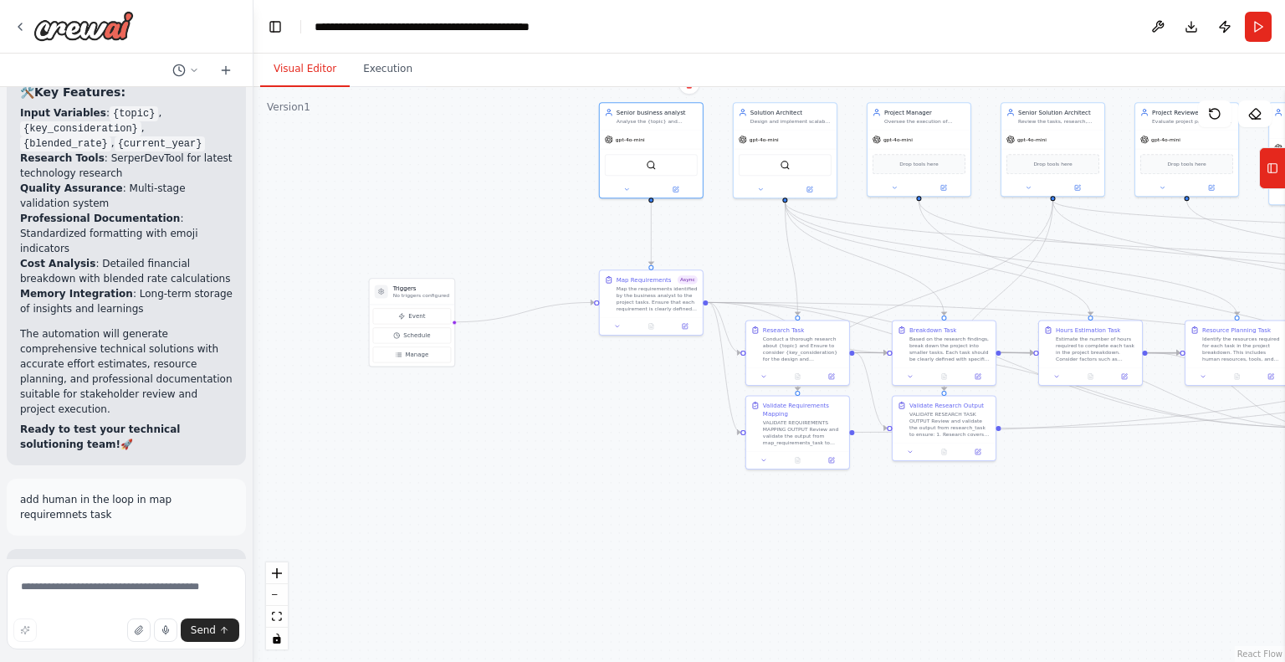
drag, startPoint x: 378, startPoint y: 424, endPoint x: 609, endPoint y: 411, distance: 231.3
click at [609, 410] on div ".deletable-edge-delete-btn { width: 20px; height: 20px; border: 0px solid #ffff…" at bounding box center [770, 374] width 1032 height 575
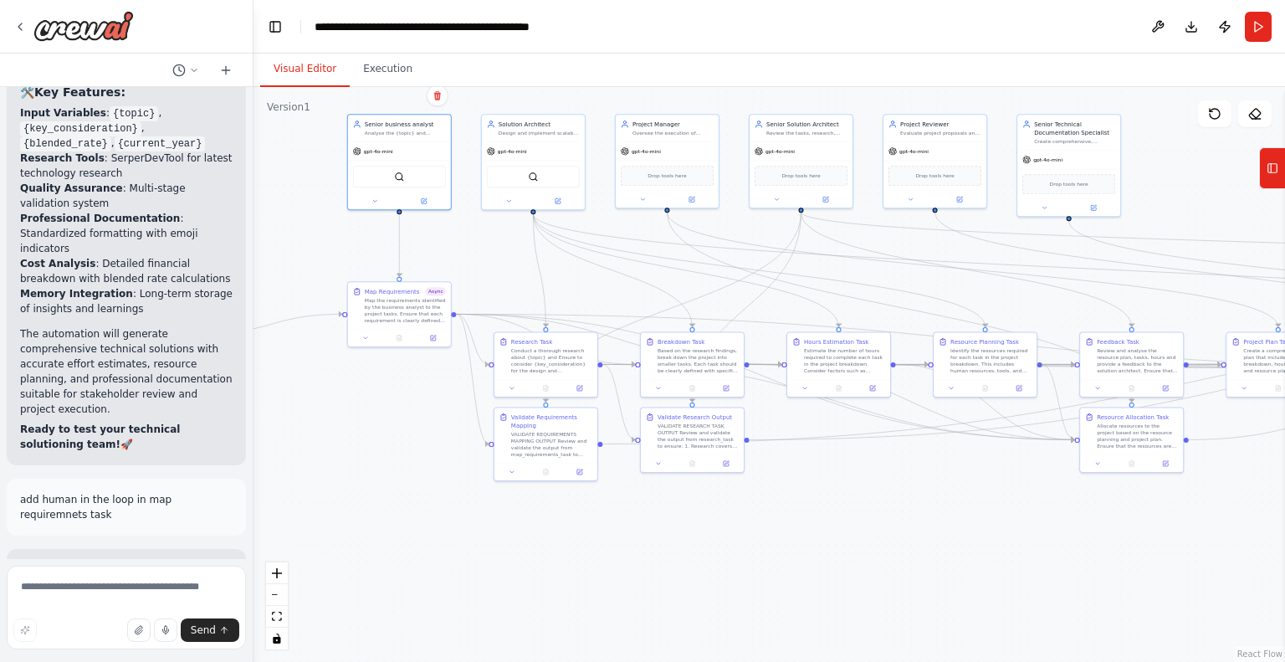
drag, startPoint x: 636, startPoint y: 466, endPoint x: 368, endPoint y: 474, distance: 267.9
click at [368, 474] on div ".deletable-edge-delete-btn { width: 20px; height: 20px; border: 0px solid #ffff…" at bounding box center [770, 374] width 1032 height 575
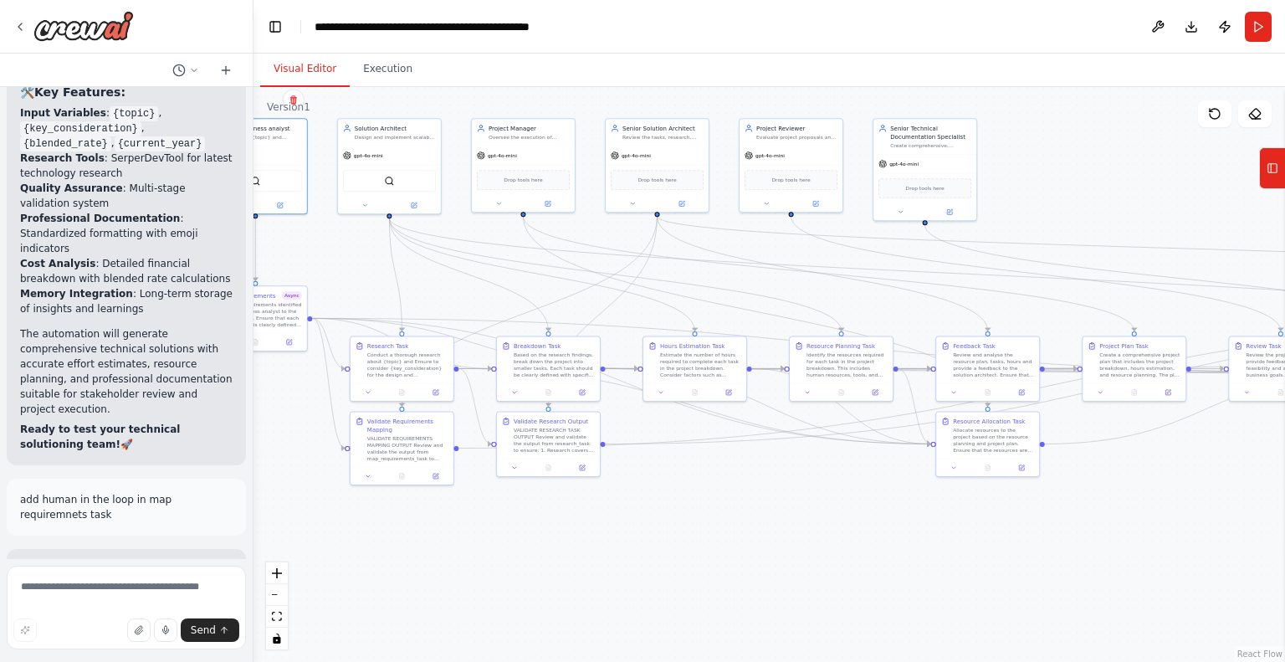
drag, startPoint x: 800, startPoint y: 541, endPoint x: 685, endPoint y: 542, distance: 114.6
click at [685, 542] on div ".deletable-edge-delete-btn { width: 20px; height: 20px; border: 0px solid #ffff…" at bounding box center [770, 374] width 1032 height 575
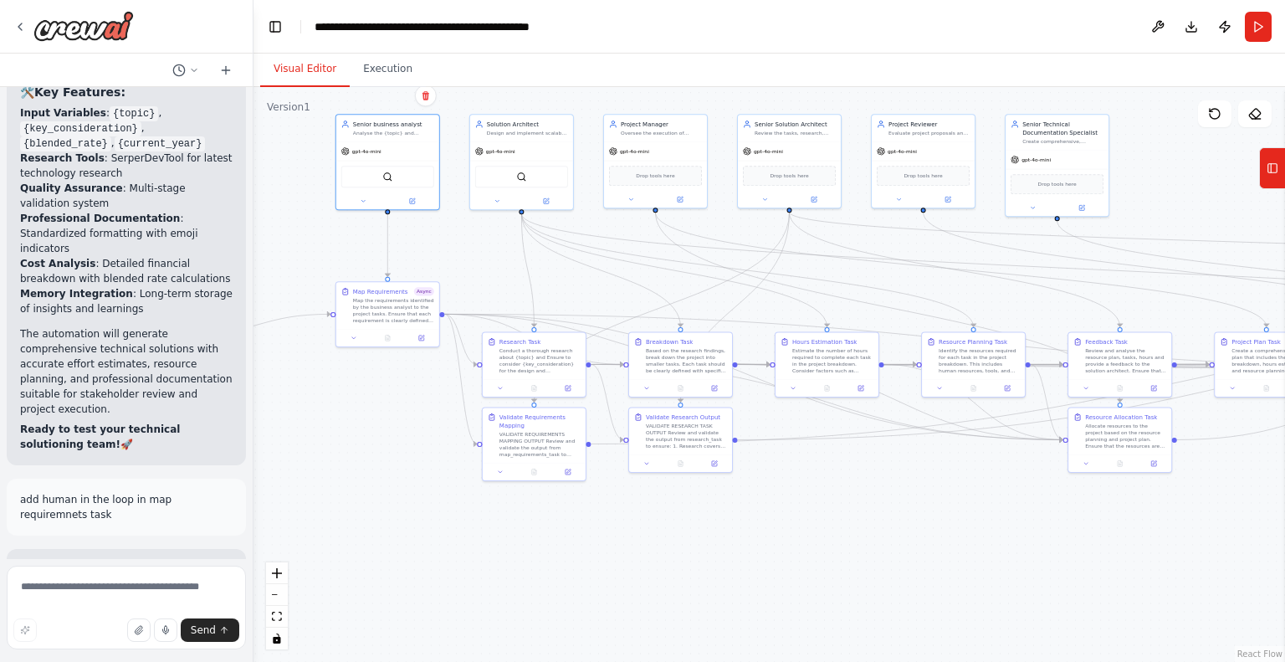
drag, startPoint x: 614, startPoint y: 551, endPoint x: 748, endPoint y: 547, distance: 133.9
click at [748, 547] on div ".deletable-edge-delete-btn { width: 20px; height: 20px; border: 0px solid #ffff…" at bounding box center [770, 374] width 1032 height 575
click at [412, 535] on div ".deletable-edge-delete-btn { width: 20px; height: 20px; border: 0px solid #ffff…" at bounding box center [770, 374] width 1032 height 575
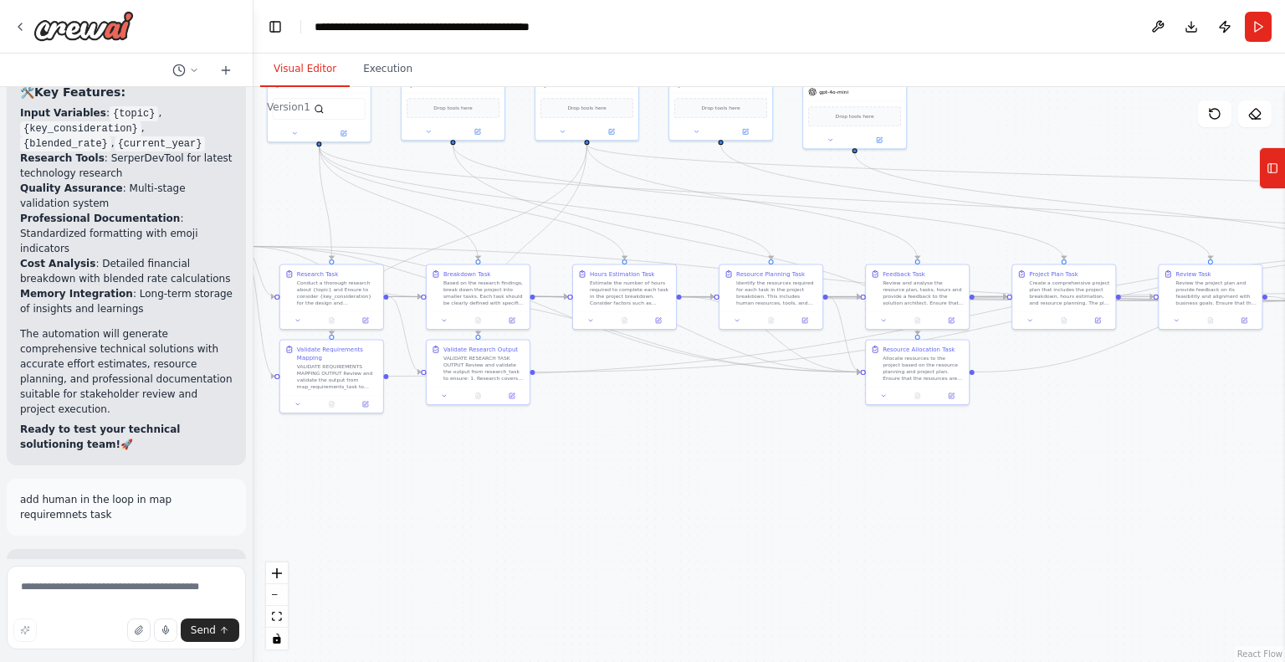
drag, startPoint x: 800, startPoint y: 500, endPoint x: 619, endPoint y: 426, distance: 195.2
click at [619, 426] on div ".deletable-edge-delete-btn { width: 20px; height: 20px; border: 0px solid #ffff…" at bounding box center [770, 374] width 1032 height 575
